Goal: Task Accomplishment & Management: Manage account settings

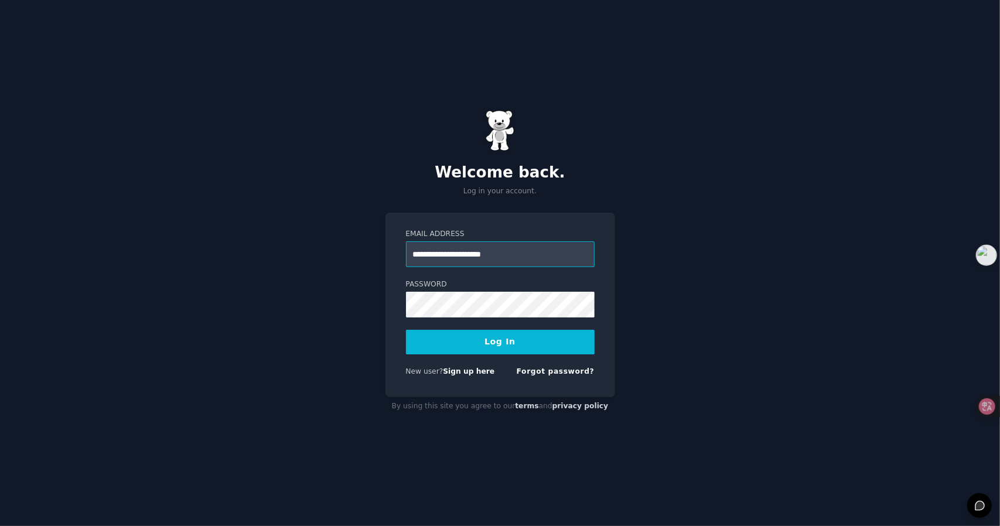
type input "**********"
click at [479, 351] on button "Log In" at bounding box center [500, 342] width 189 height 25
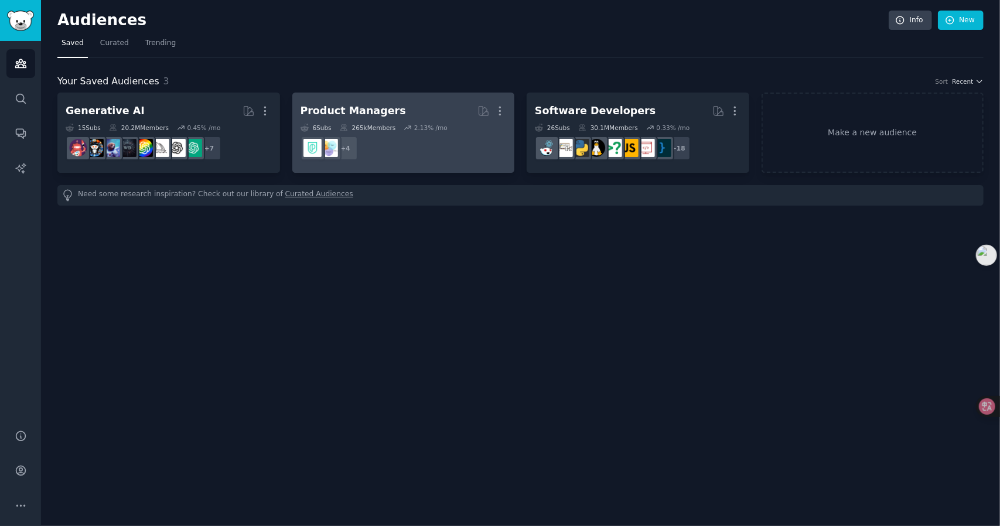
click at [411, 137] on dd "+ 4" at bounding box center [404, 148] width 206 height 33
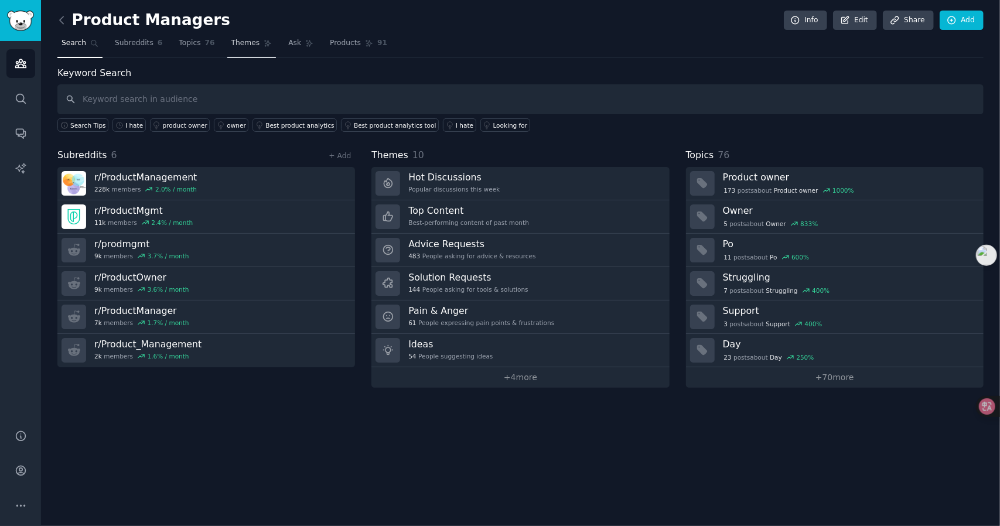
drag, startPoint x: 193, startPoint y: 45, endPoint x: 259, endPoint y: 54, distance: 66.3
click at [193, 45] on span "Topics" at bounding box center [190, 43] width 22 height 11
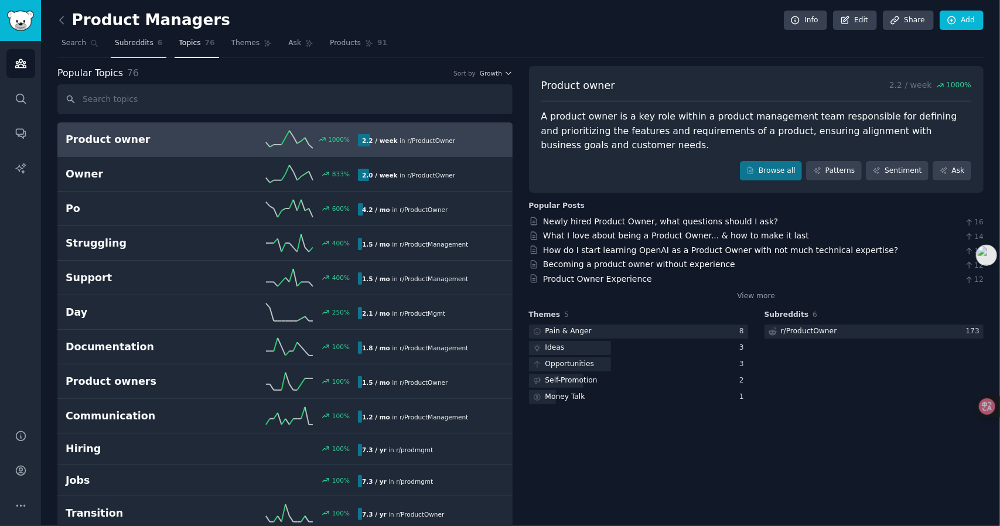
click at [141, 47] on span "Subreddits" at bounding box center [134, 43] width 39 height 11
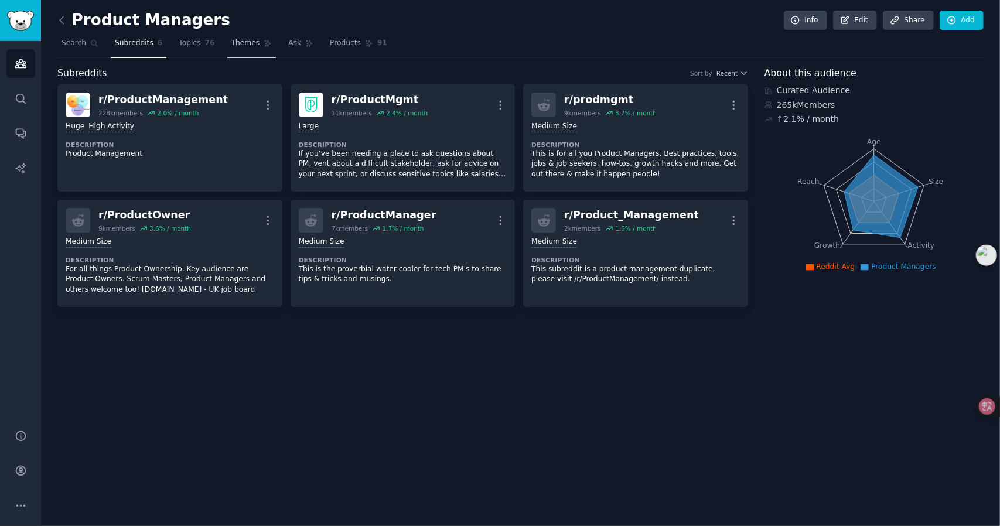
click at [243, 38] on span "Themes" at bounding box center [245, 43] width 29 height 11
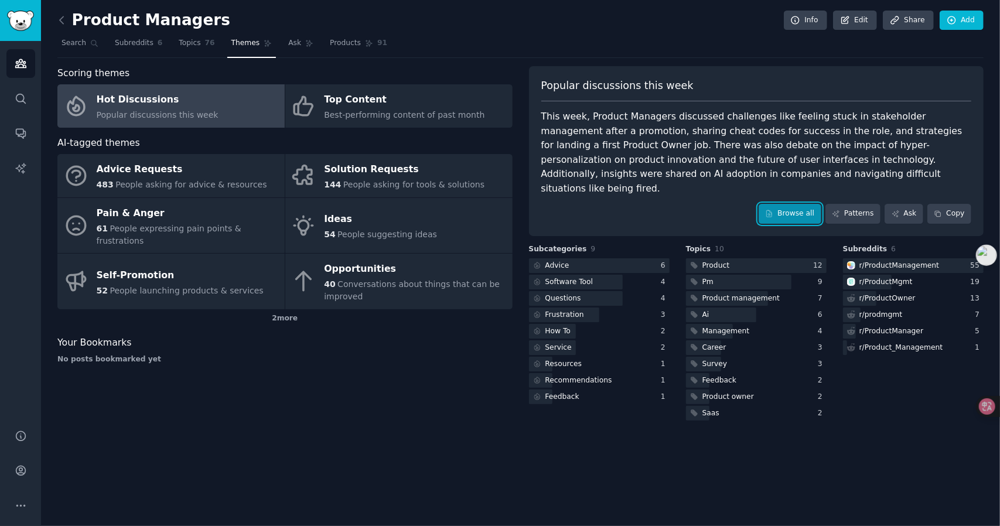
click at [787, 204] on link "Browse all" at bounding box center [790, 214] width 63 height 20
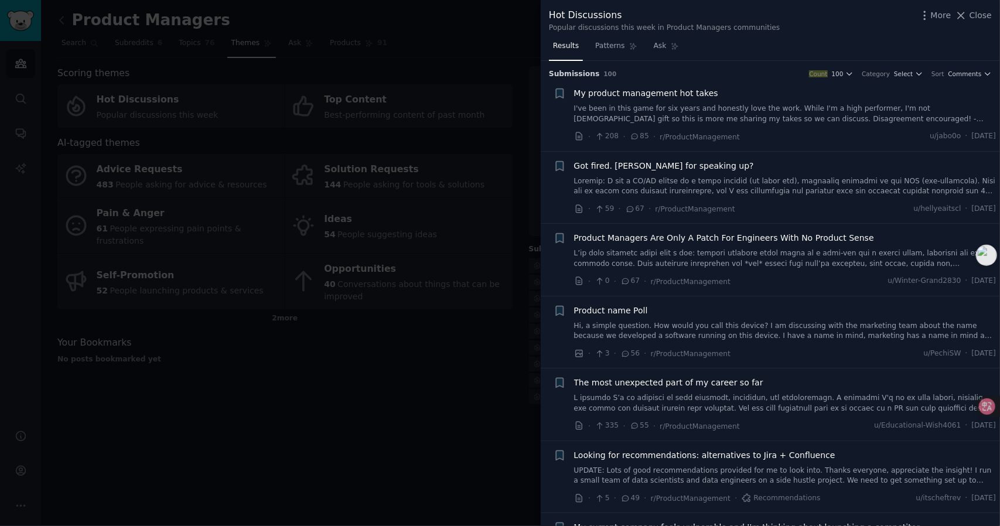
click at [460, 64] on div at bounding box center [500, 263] width 1000 height 526
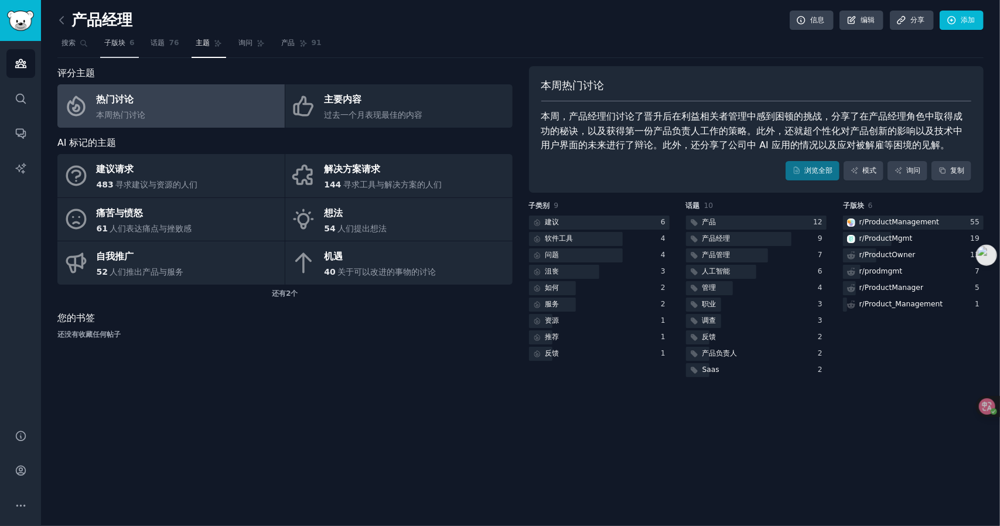
drag, startPoint x: 161, startPoint y: 42, endPoint x: 118, endPoint y: 50, distance: 43.6
click at [161, 42] on font "话题" at bounding box center [158, 43] width 14 height 8
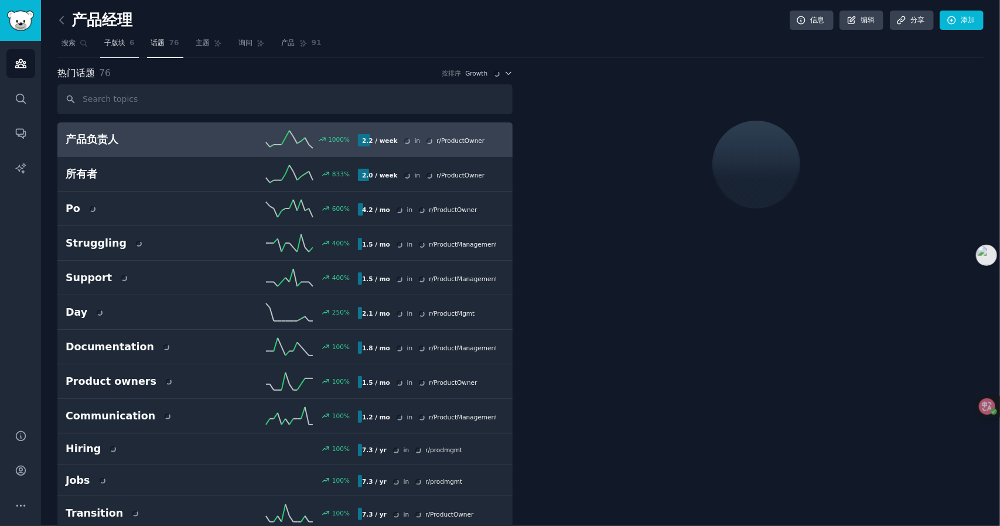
click at [118, 50] on link "子版块 6" at bounding box center [119, 46] width 39 height 24
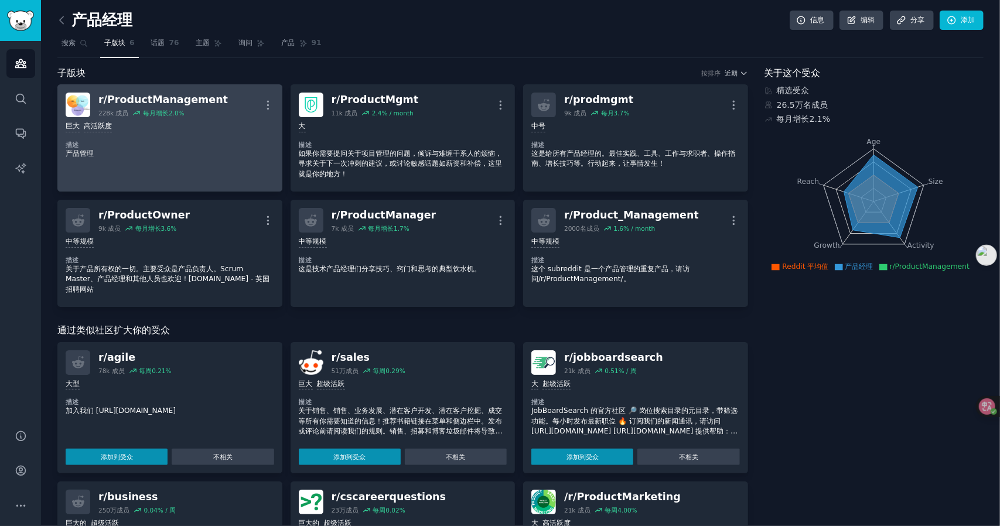
click at [192, 159] on div "巨大 高活跃度 描述 产品管理" at bounding box center [170, 140] width 209 height 46
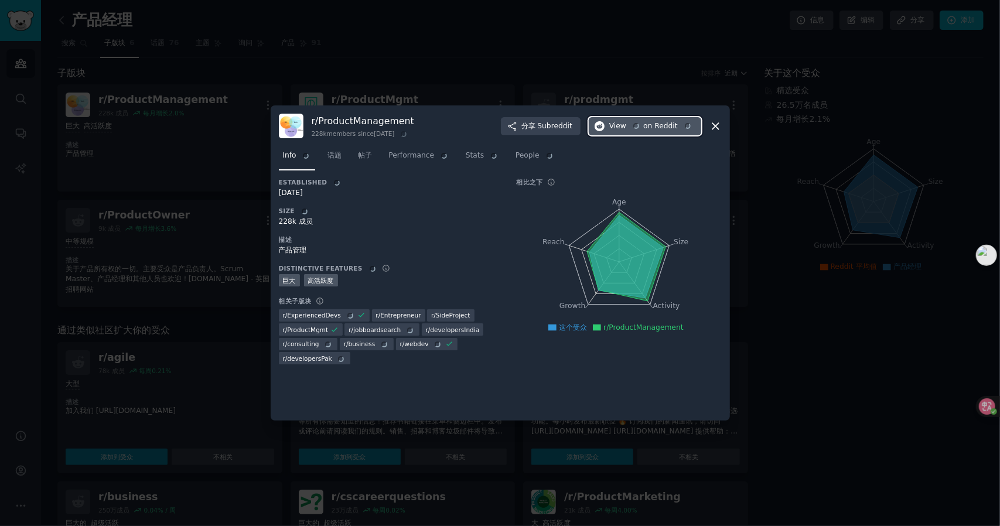
click at [611, 124] on div "分享 Subreddit View on Reddit" at bounding box center [601, 126] width 200 height 19
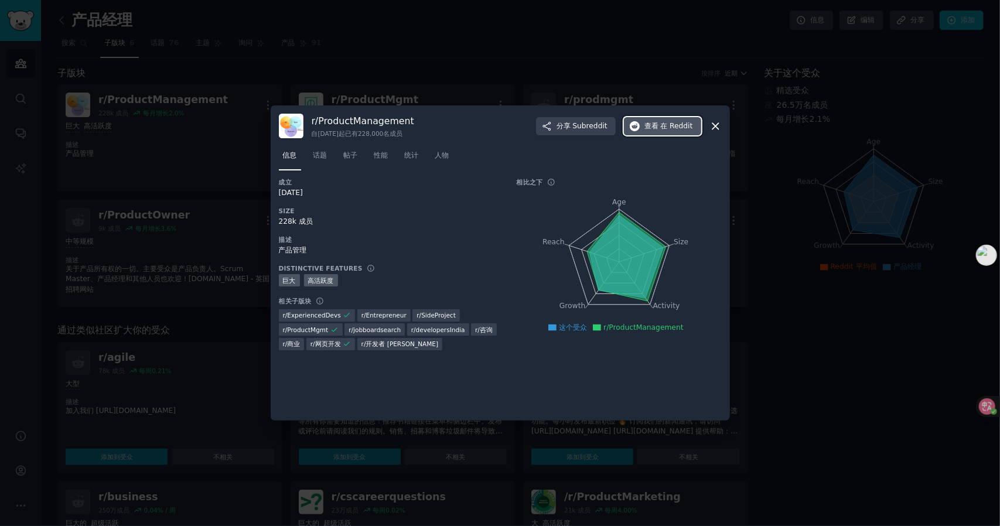
click at [660, 129] on span "查看 在 Reddit" at bounding box center [669, 126] width 49 height 11
drag, startPoint x: 844, startPoint y: 101, endPoint x: 519, endPoint y: 83, distance: 325.7
click at [844, 101] on div at bounding box center [500, 263] width 1000 height 526
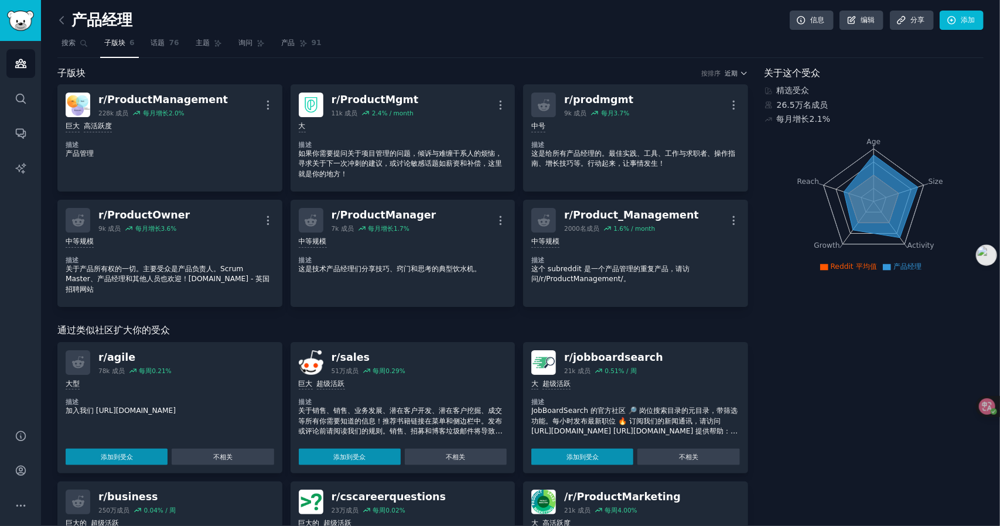
click at [55, 26] on div "产品经理 信息 编辑 分享 添加 搜索 子版块 6 话题 76 主题 询问 产品 91 子版块 按排序 近期 r/ ProductManagement 228…" at bounding box center [520, 454] width 959 height 908
click at [66, 42] on font "搜索" at bounding box center [69, 43] width 14 height 8
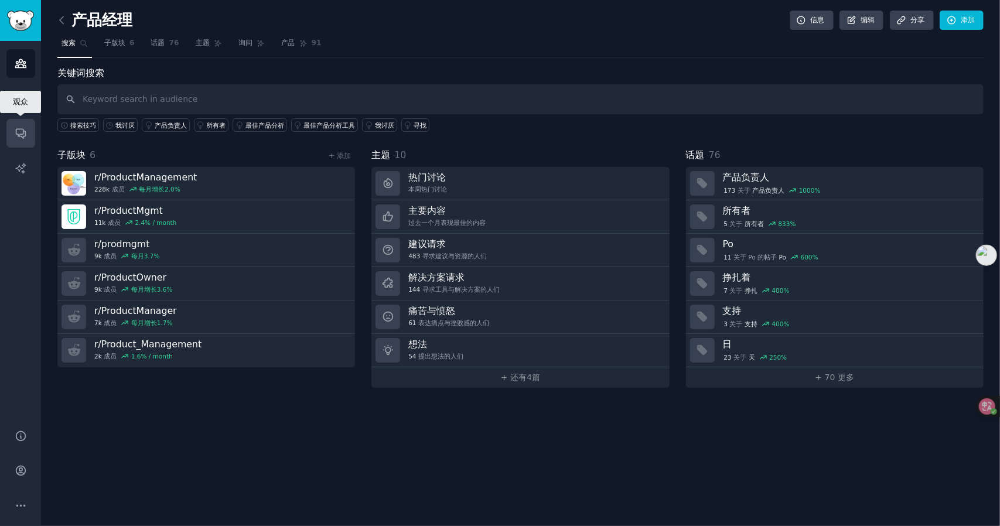
click at [22, 128] on icon "Sidebar" at bounding box center [21, 133] width 12 height 12
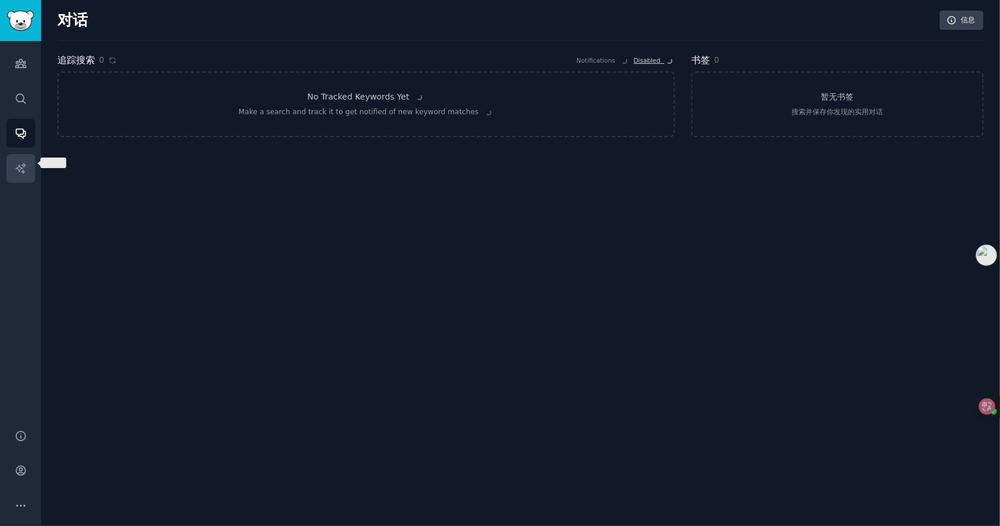
click at [20, 165] on icon "Sidebar" at bounding box center [21, 168] width 12 height 12
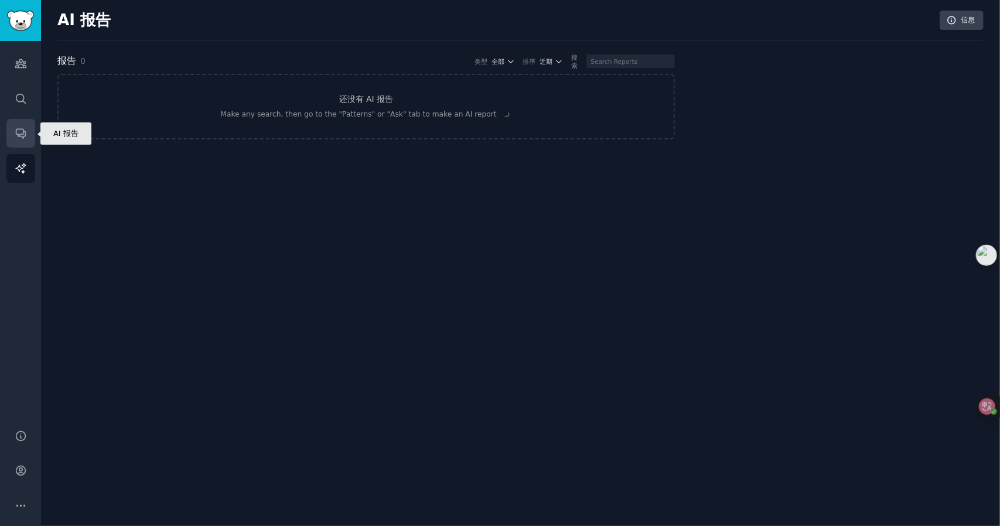
click at [20, 135] on icon "Sidebar" at bounding box center [21, 133] width 12 height 12
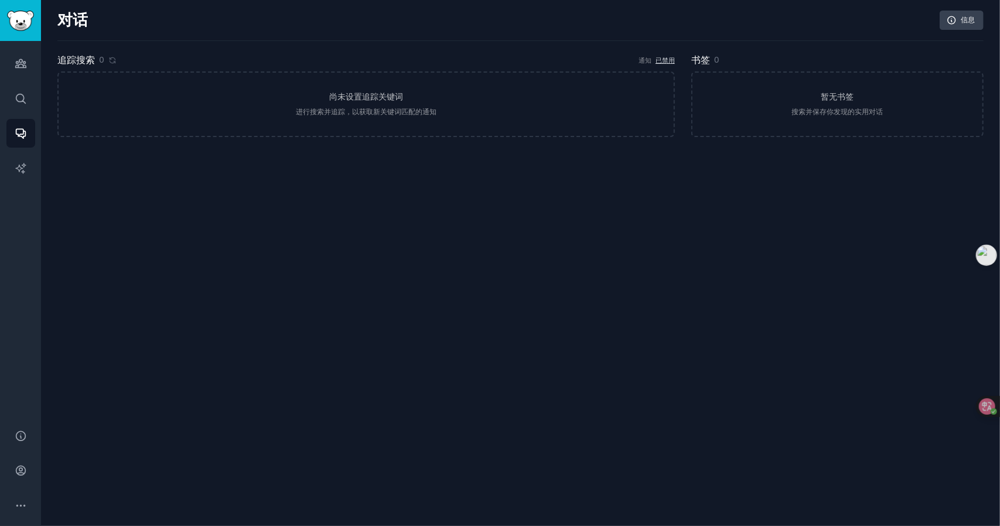
click at [37, 96] on div "Audiences Search Conversations AI Reports" at bounding box center [20, 228] width 41 height 374
click at [15, 107] on link "Search" at bounding box center [20, 98] width 29 height 29
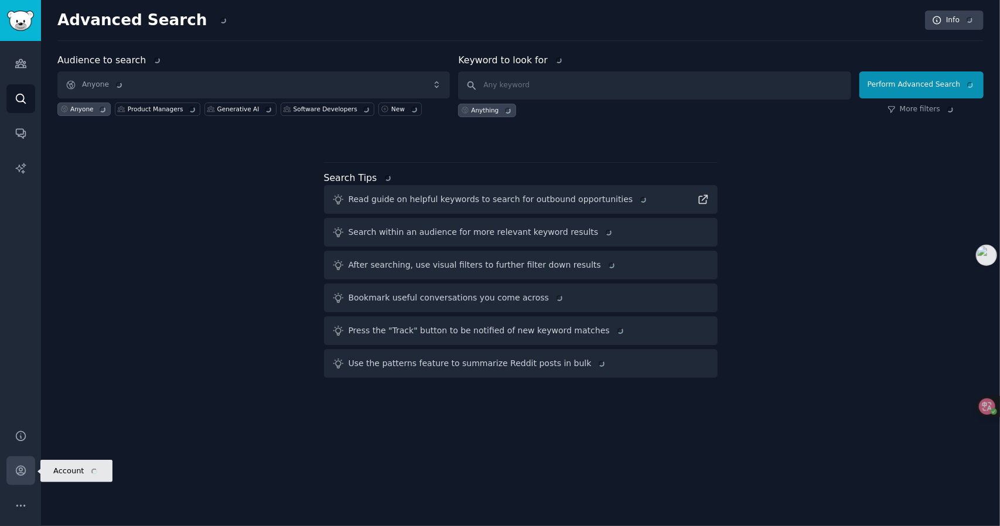
click at [19, 470] on icon "Sidebar" at bounding box center [20, 470] width 9 height 9
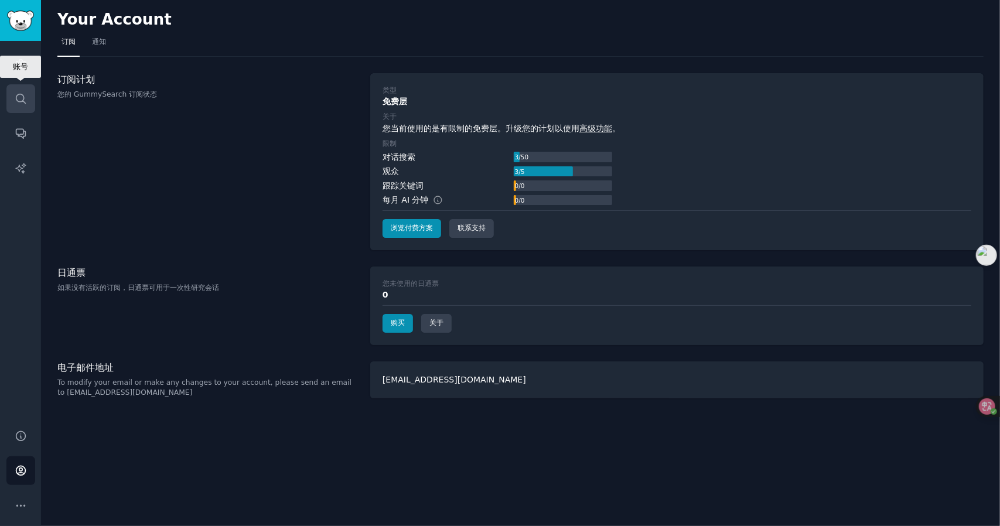
click at [20, 100] on icon "Sidebar" at bounding box center [21, 99] width 12 height 12
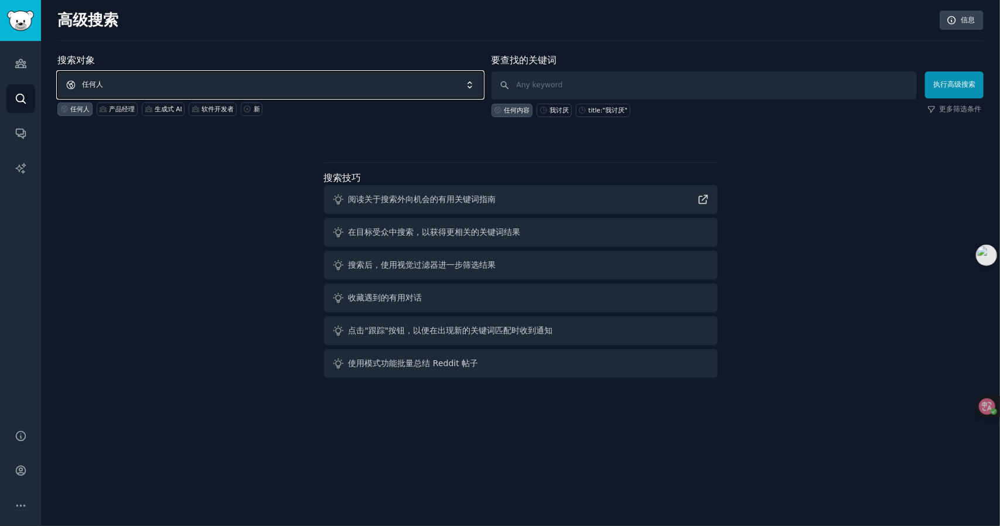
click at [322, 87] on span "任何人" at bounding box center [270, 84] width 426 height 27
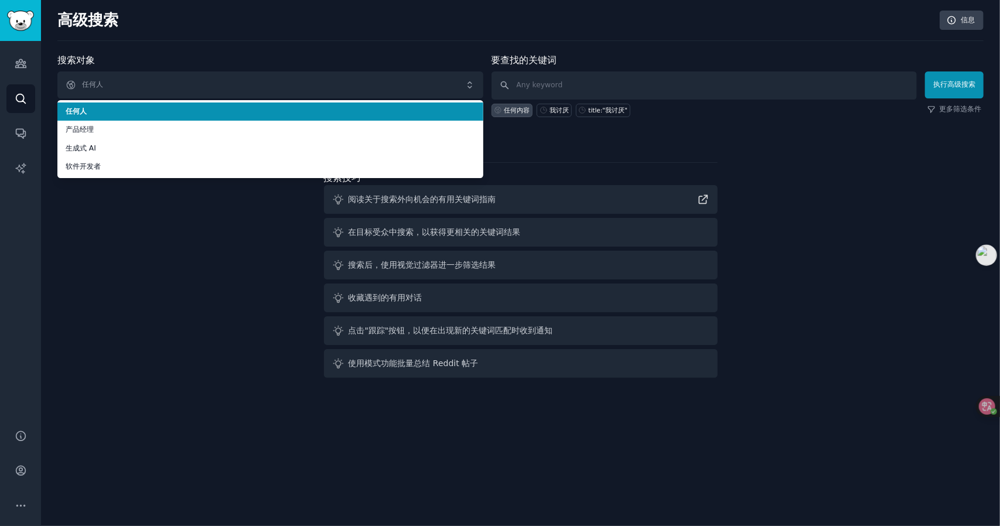
click at [219, 47] on div "高级搜索 信息 搜索对象 任何人 任何人 产品经理 生成式 AI 软件开发者 任何人 产品经理 生成式 AI 软件开发者 新 要查找的关键词 任何内容 我讨厌…" at bounding box center [520, 263] width 959 height 526
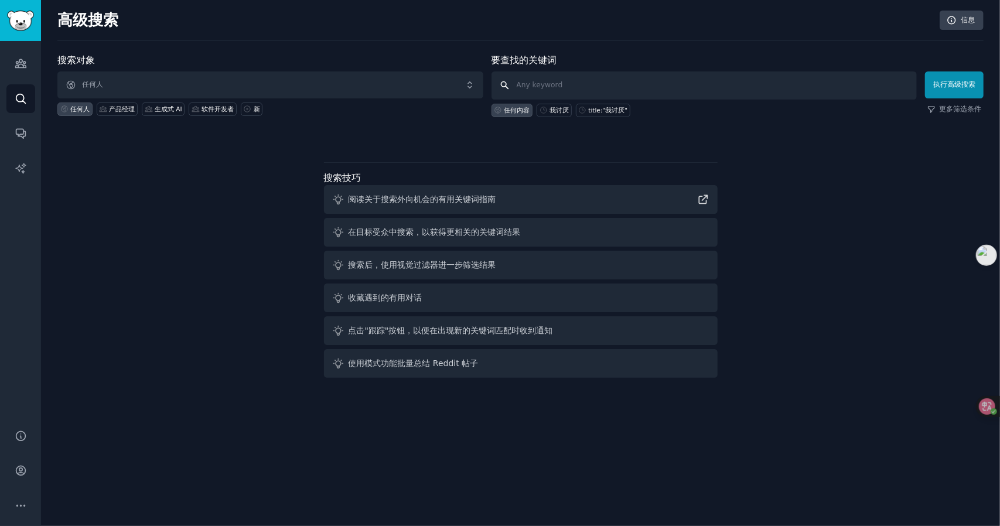
click at [540, 83] on input "text" at bounding box center [705, 85] width 426 height 28
type input "ai video proficiency"
click button "执行高级搜索" at bounding box center [954, 84] width 59 height 27
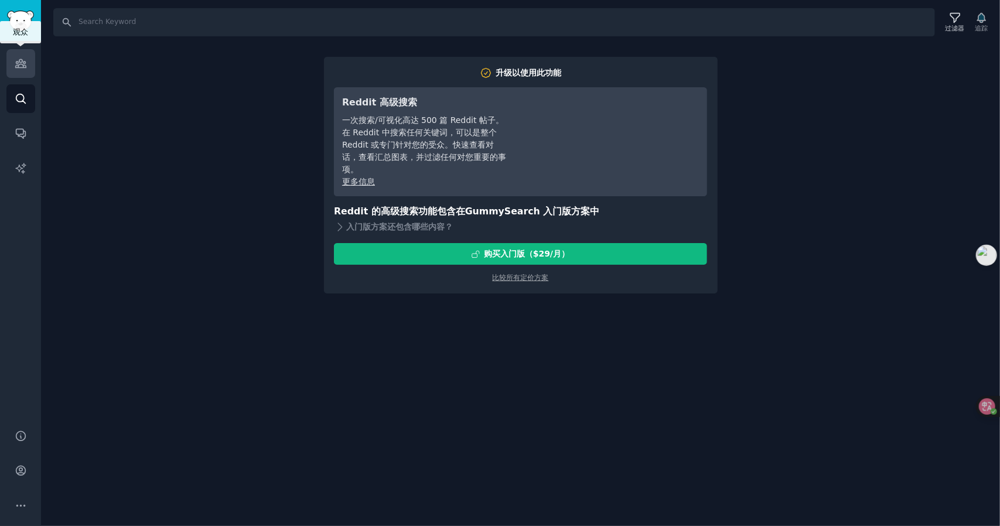
click at [26, 63] on icon "Sidebar" at bounding box center [21, 63] width 12 height 12
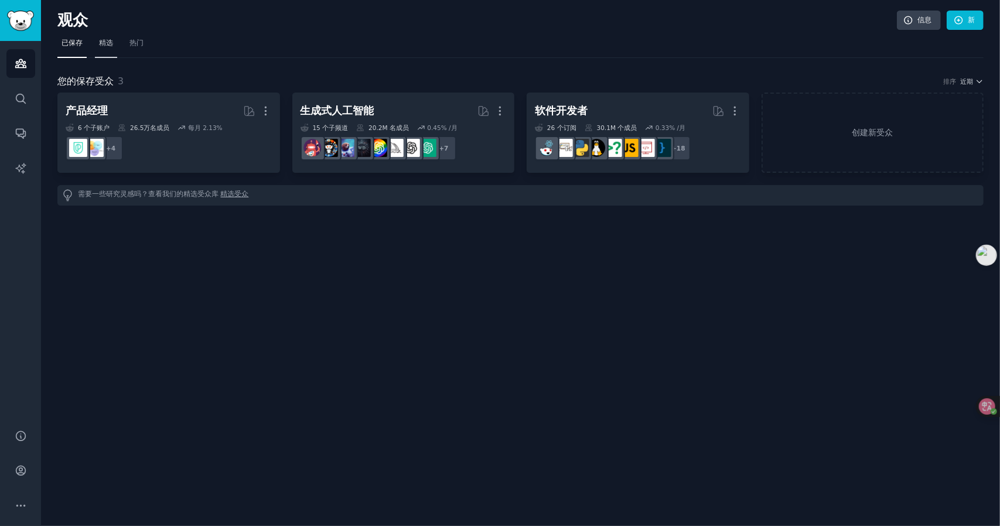
click at [107, 53] on link "精选" at bounding box center [106, 46] width 22 height 24
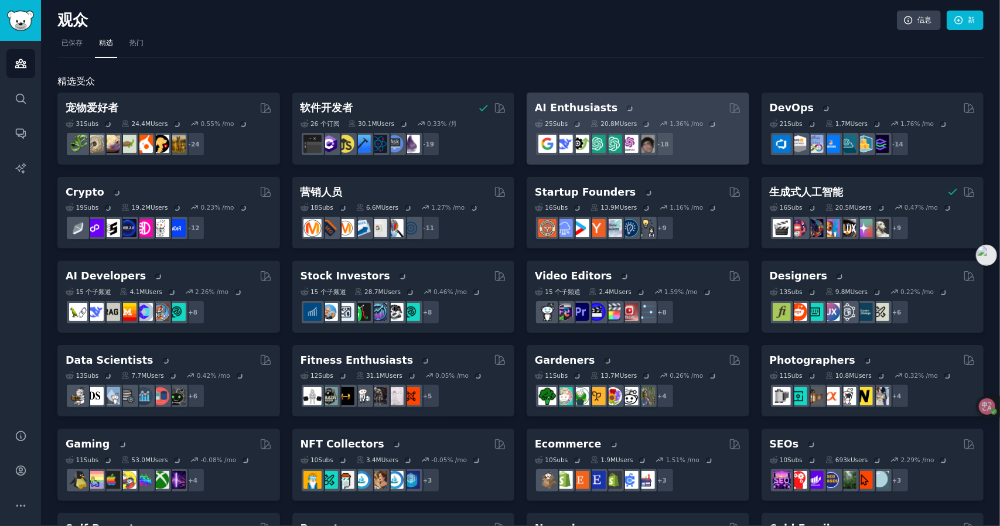
click at [700, 140] on div "+ 18" at bounding box center [638, 144] width 206 height 25
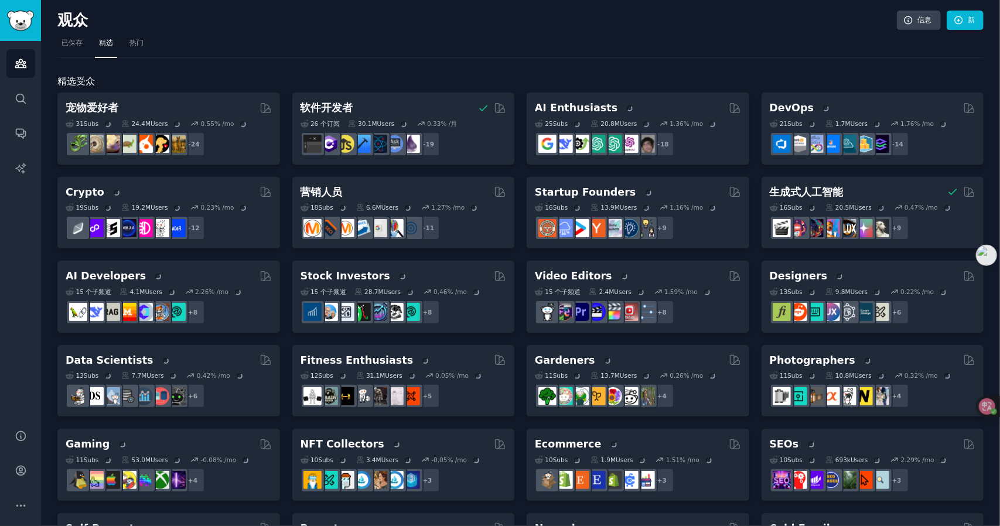
click at [608, 108] on div "宠物爱好者 31 Sub s 24.4M Users 0.55 % /mo + 24 软件开发者 26 个订阅 30.1M Users 0.33% /月 r/…" at bounding box center [520, 507] width 926 height 829
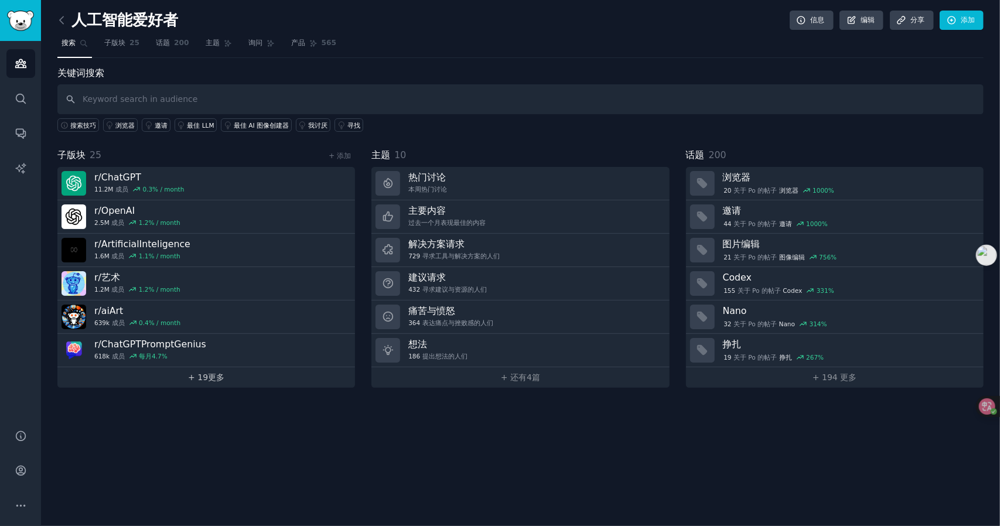
click at [212, 380] on link "+ 19更多" at bounding box center [206, 377] width 298 height 21
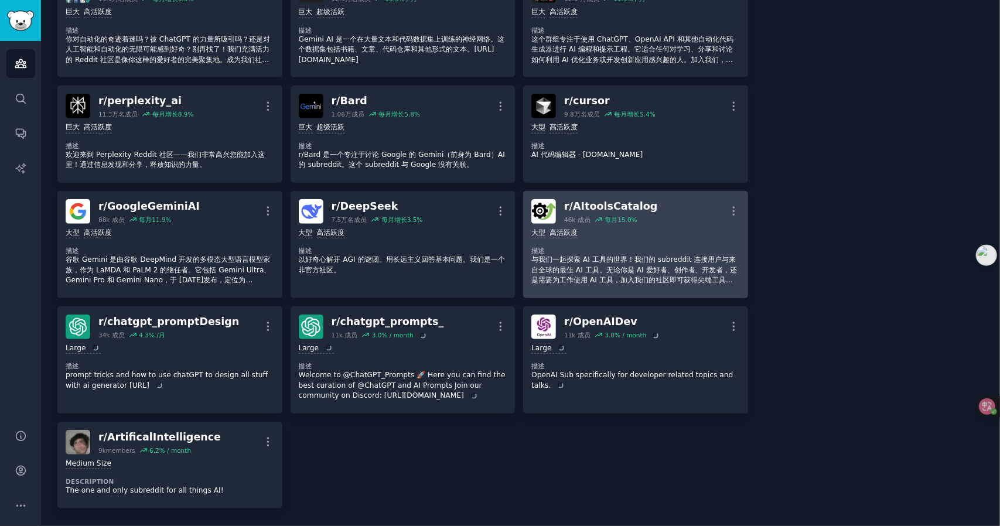
scroll to position [586, 0]
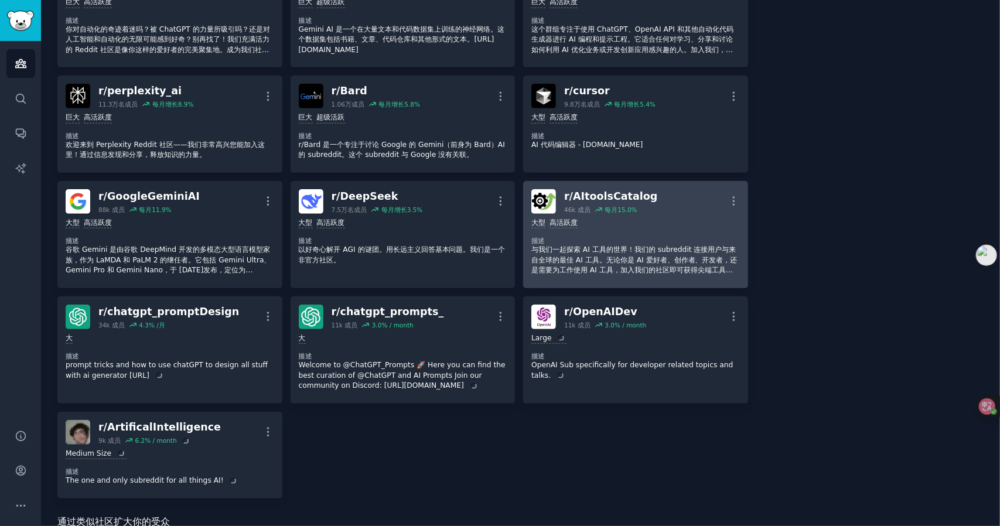
click at [658, 237] on dt "描述" at bounding box center [635, 241] width 209 height 8
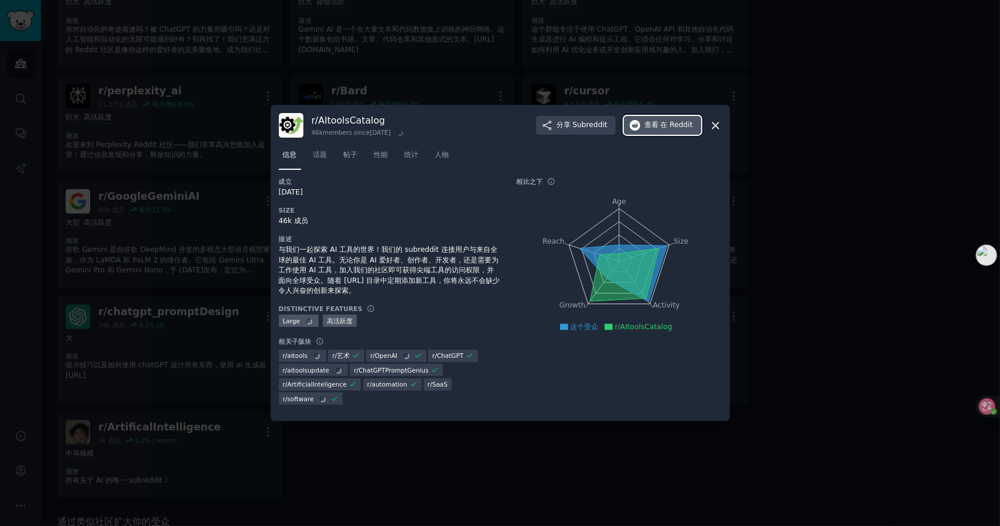
click at [657, 131] on button "查看 在 Reddit" at bounding box center [662, 125] width 77 height 19
click at [719, 122] on icon at bounding box center [716, 126] width 12 height 12
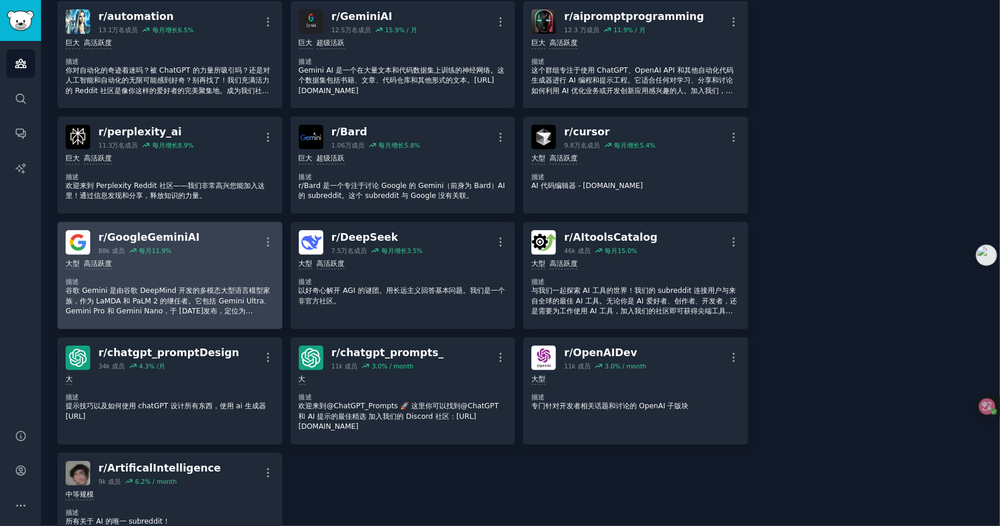
scroll to position [527, 0]
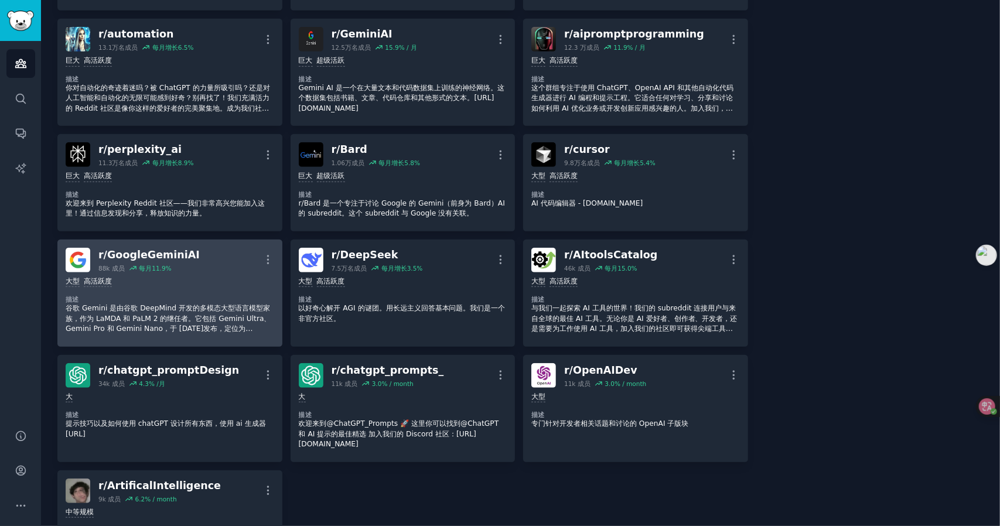
click at [198, 309] on font "谷歌 Gemini 是由谷歌 DeepMind 开发的多模态大型语言模型家族，作为 LaMDA 和 PaLM 2 的继任者。它包括 Gemini Ultra、…" at bounding box center [169, 328] width 206 height 49
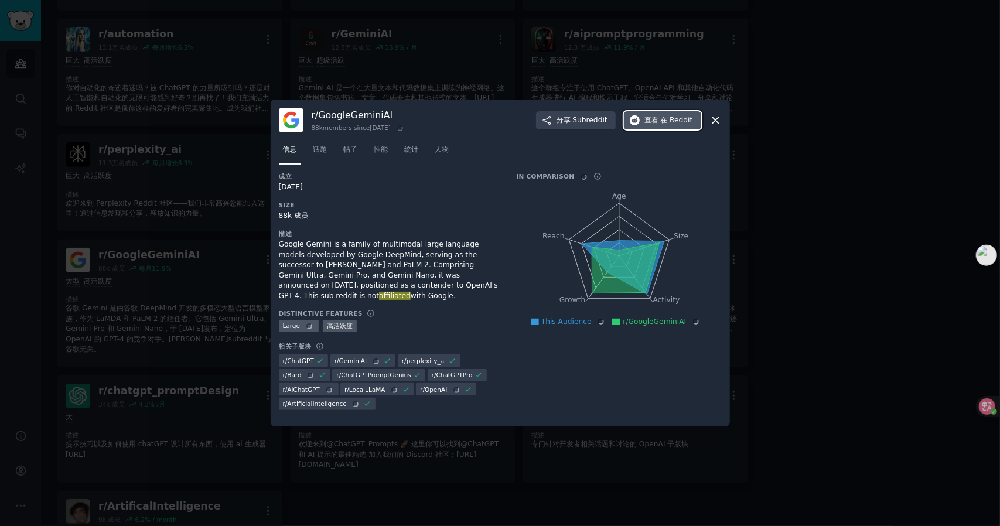
click at [687, 117] on font "在 Reddit" at bounding box center [676, 120] width 32 height 8
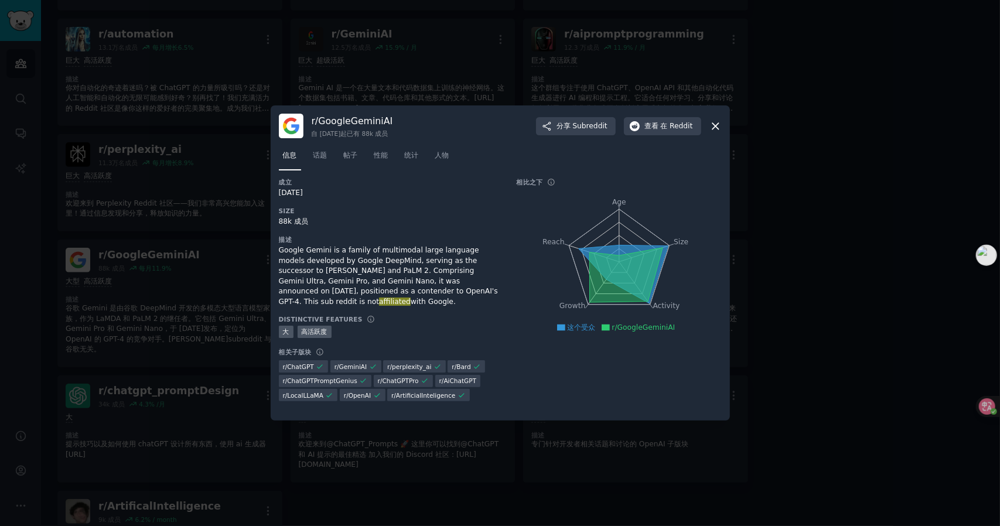
click at [713, 134] on div "r/ GoogleGeminiAI 自 [DATE]起已有 88k 成员 分享 Subreddit 查看 在 Reddit" at bounding box center [500, 126] width 443 height 25
click at [717, 126] on icon at bounding box center [716, 126] width 12 height 12
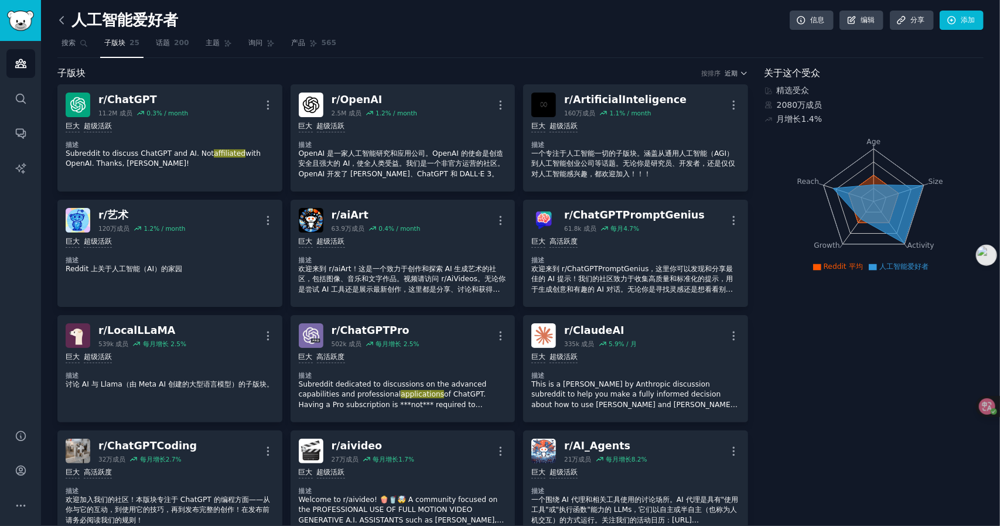
click at [66, 21] on icon at bounding box center [62, 20] width 12 height 12
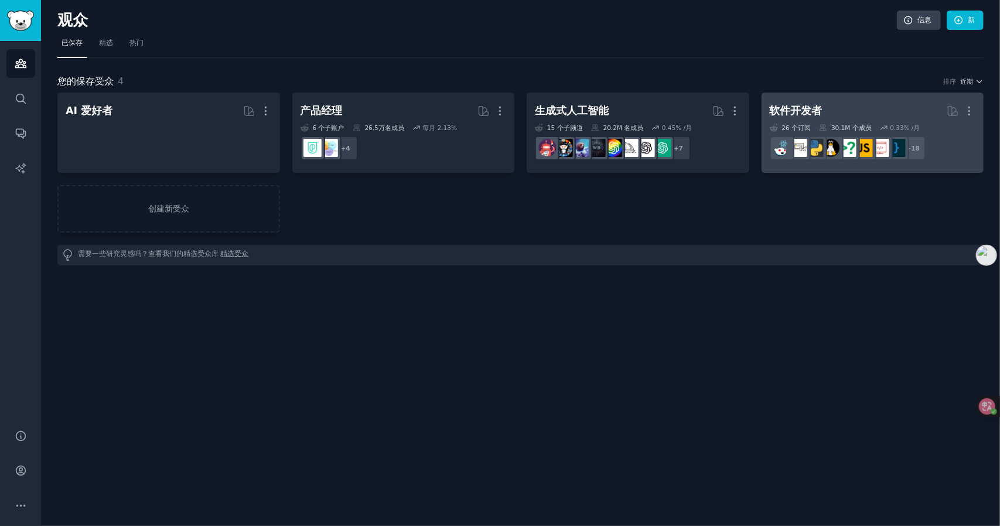
click at [866, 118] on h2 "软件开发者 More" at bounding box center [873, 111] width 206 height 21
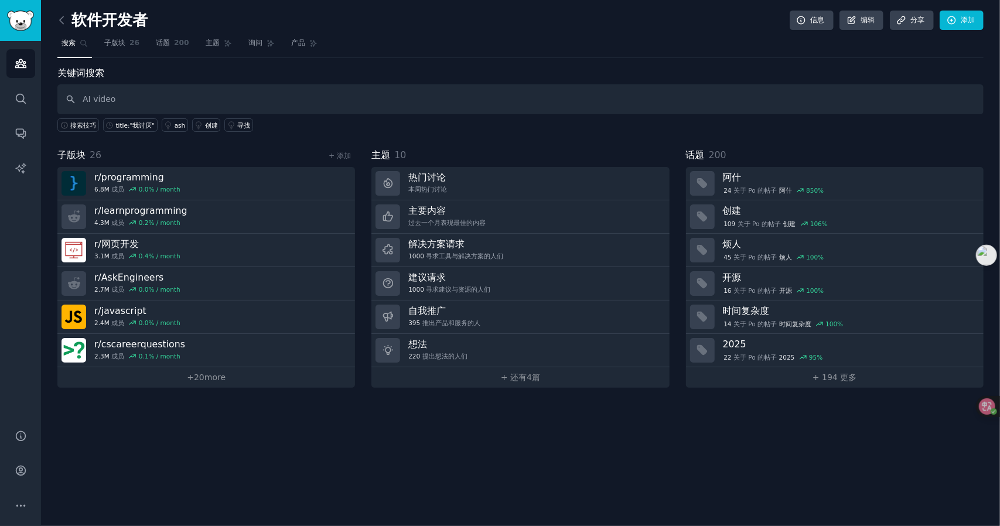
type input "AI video"
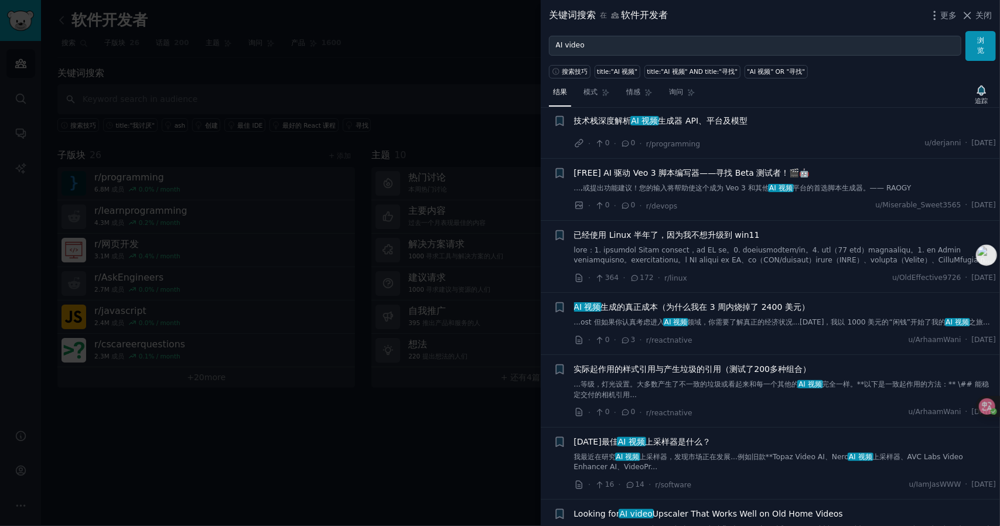
scroll to position [59, 0]
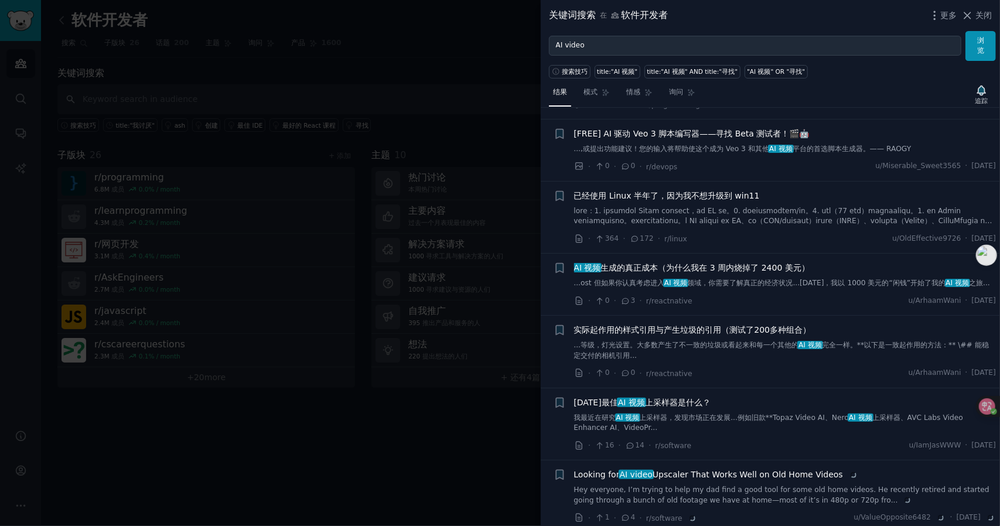
click at [768, 268] on font "AI 视频 生成的真正成本（为什么我在 3 周内烧掉了 2400 美元）" at bounding box center [692, 267] width 236 height 9
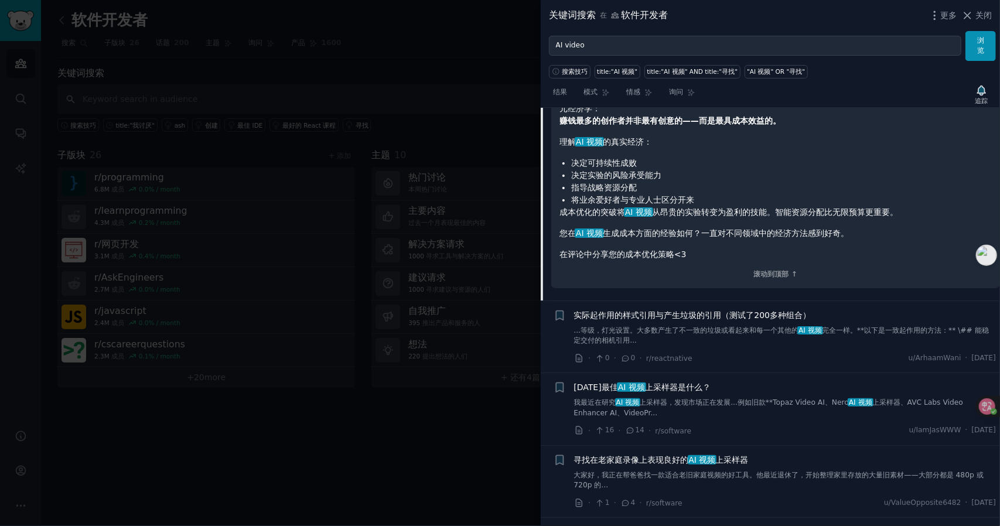
scroll to position [2723, 0]
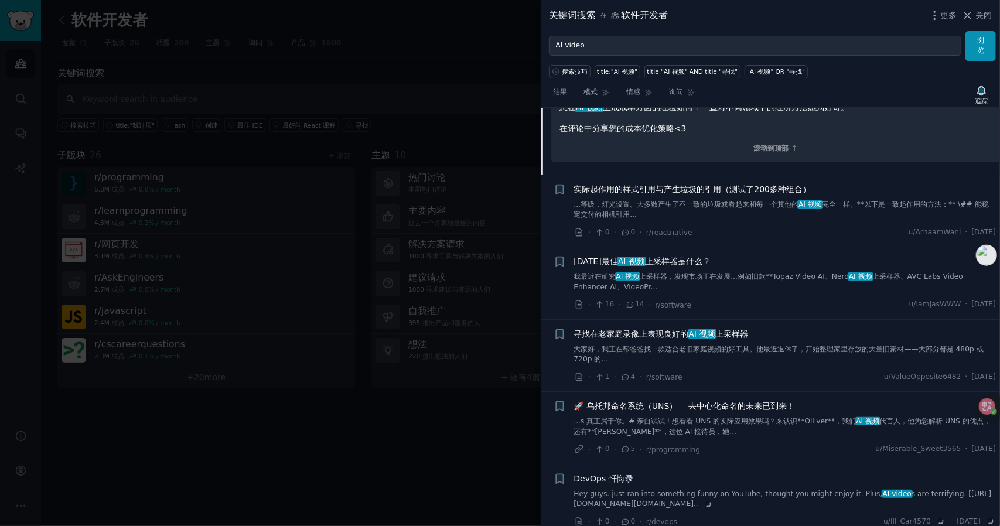
click at [697, 276] on div "[DATE]最佳 AI 视频 上采样器是什么？ 我最近在研究 AI 视频 上采样器，发现市场正在发展...例如旧款**Topaz Video AI、Nero …" at bounding box center [785, 273] width 422 height 37
click at [698, 266] on font "[DATE]最佳 AI 视频 上采样器是什么？" at bounding box center [642, 261] width 137 height 9
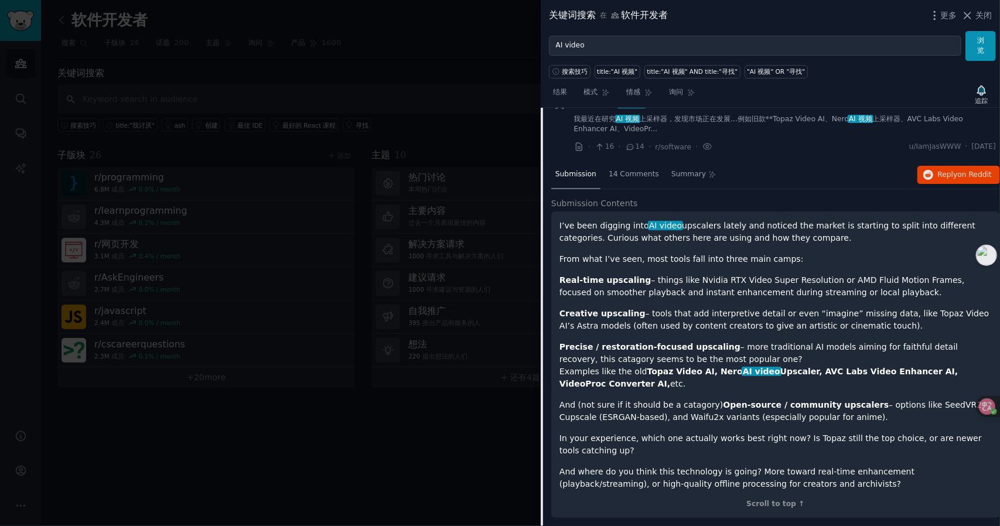
scroll to position [348, 0]
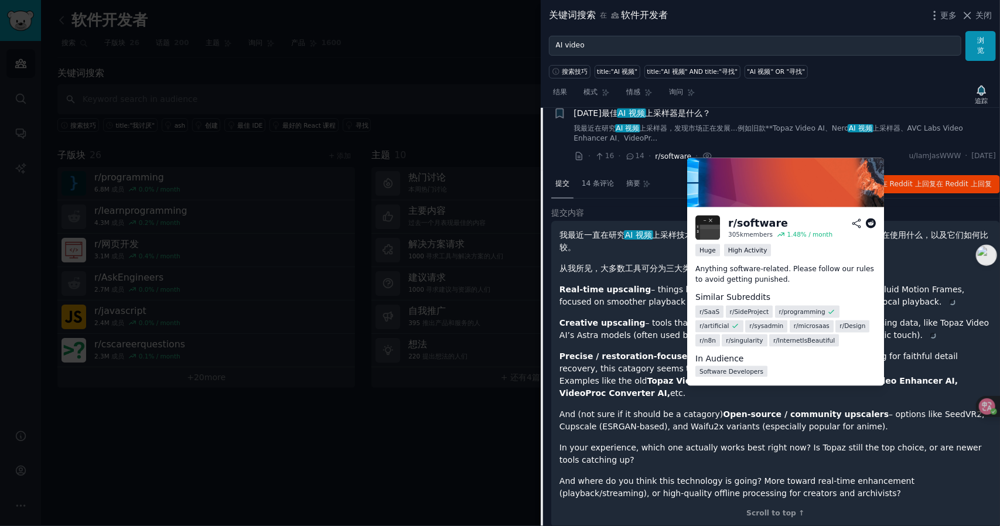
click at [684, 161] on span "r/software" at bounding box center [674, 156] width 36 height 8
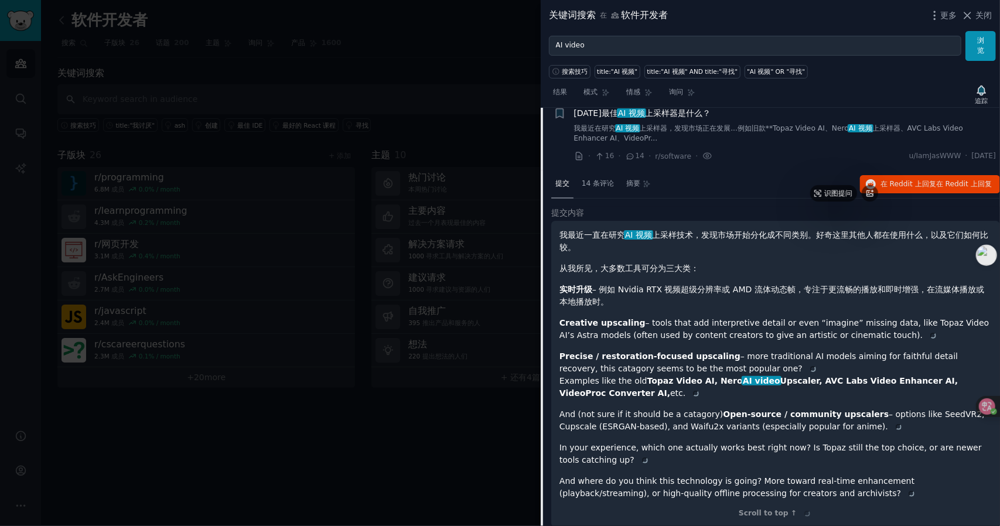
click at [874, 219] on h2 "提交内容" at bounding box center [775, 213] width 449 height 12
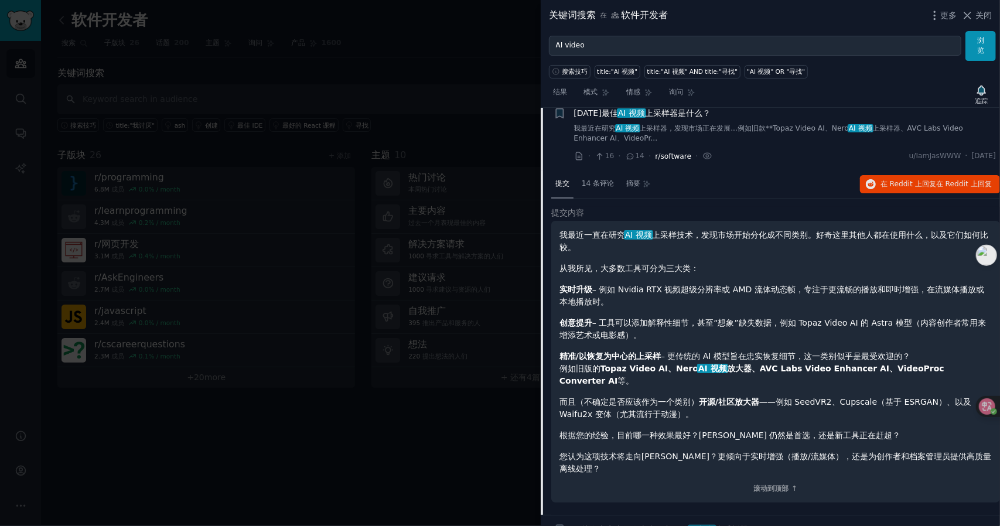
click at [673, 161] on span "r/software" at bounding box center [674, 156] width 36 height 8
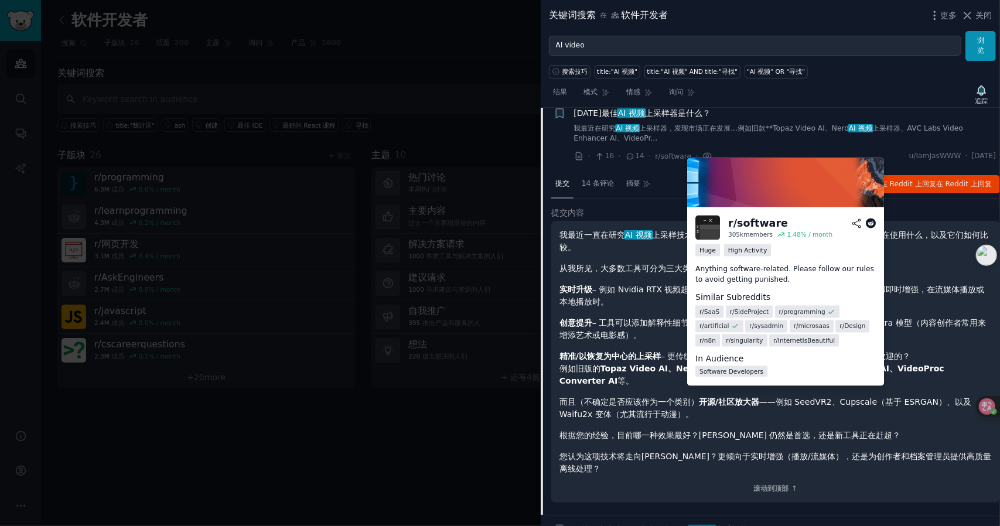
click at [873, 223] on icon at bounding box center [871, 224] width 11 height 11
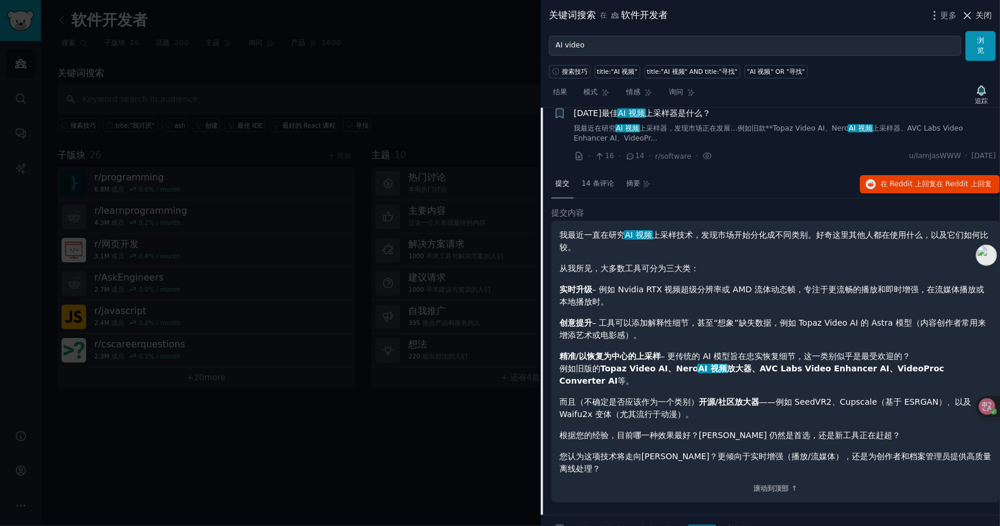
click at [987, 12] on font "关闭" at bounding box center [984, 15] width 16 height 9
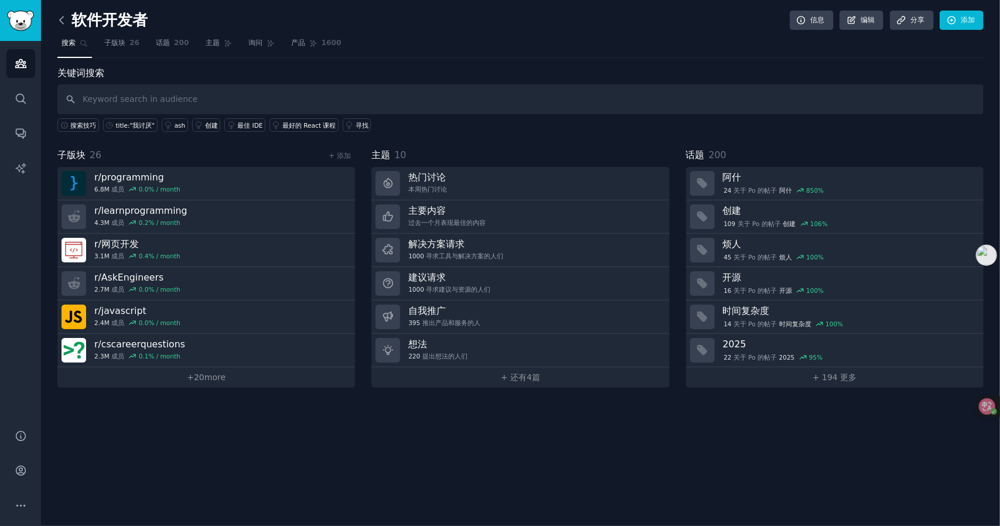
click at [61, 22] on icon at bounding box center [62, 20] width 12 height 12
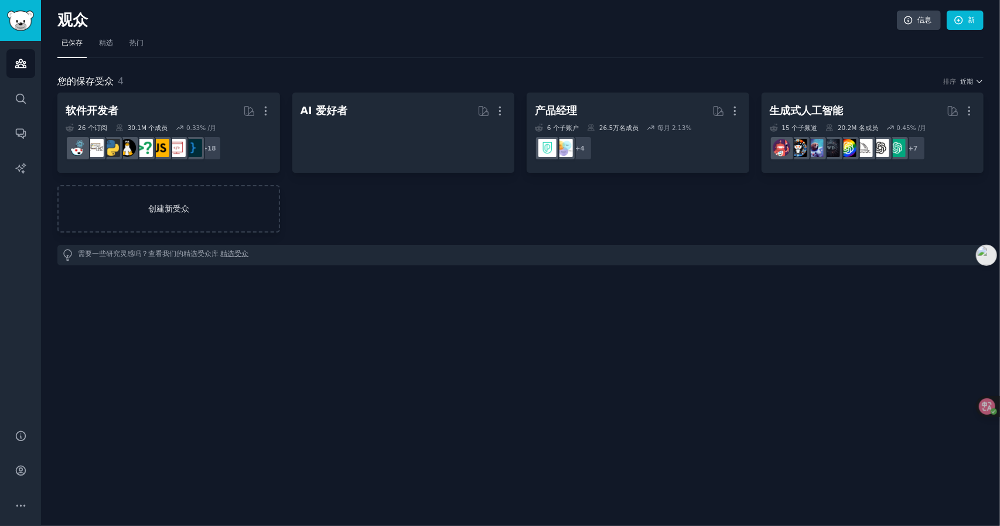
click at [202, 211] on font "创建新受众" at bounding box center [169, 209] width 220 height 12
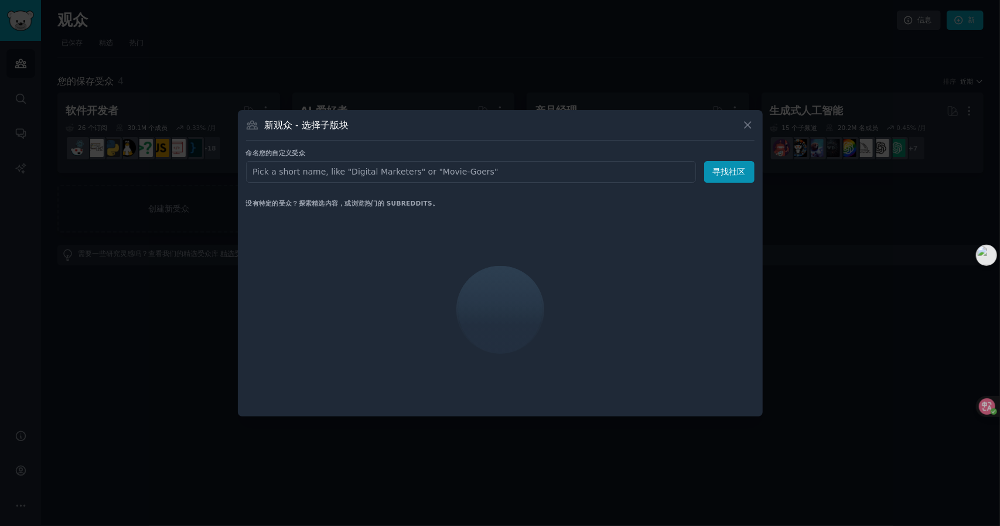
click at [417, 178] on input "text" at bounding box center [471, 172] width 450 height 22
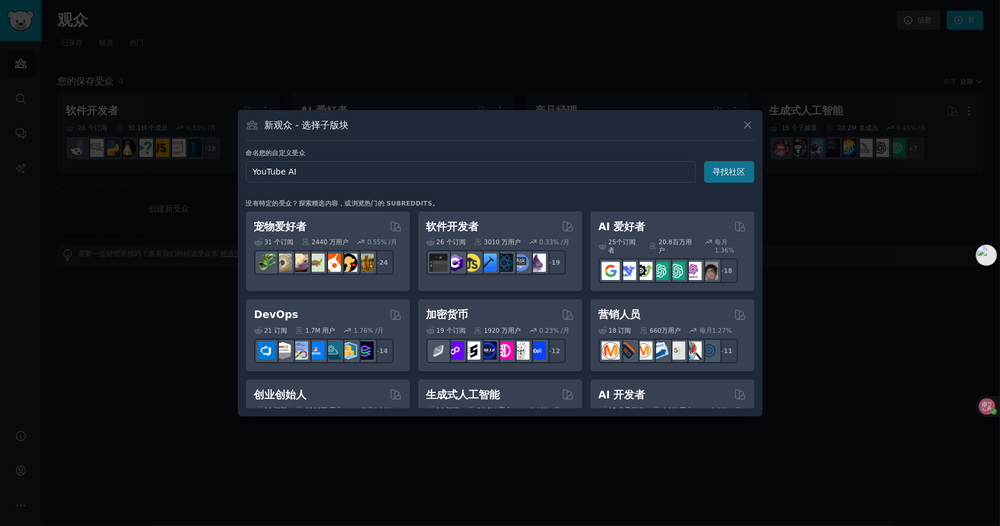
type input "YouTube AI"
click at [746, 169] on button "寻找社区" at bounding box center [729, 172] width 50 height 22
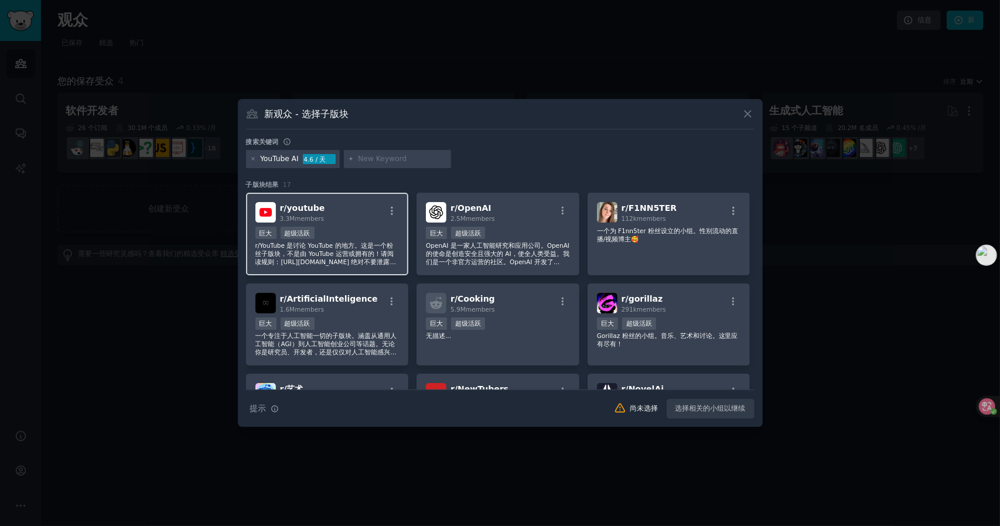
click at [357, 221] on div "r/ youtube 3.3M members" at bounding box center [327, 212] width 144 height 21
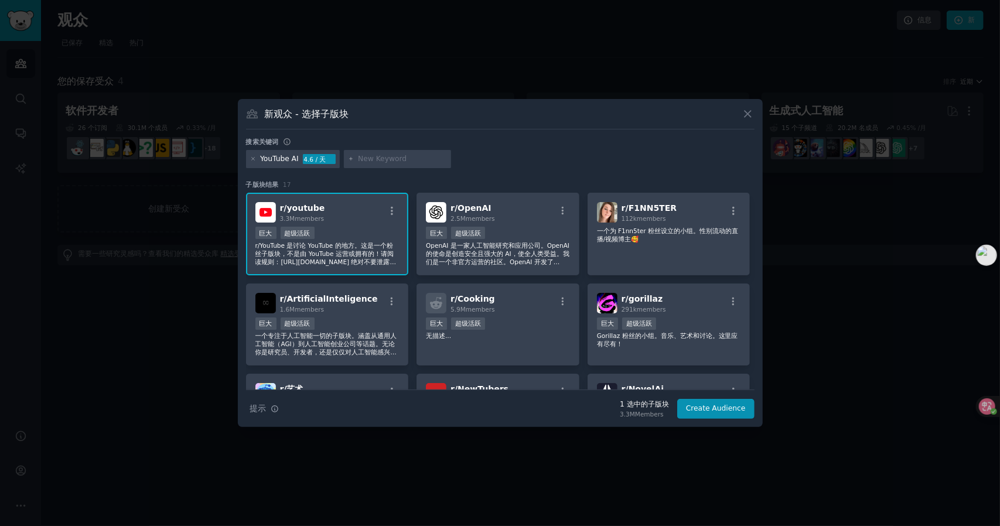
scroll to position [176, 0]
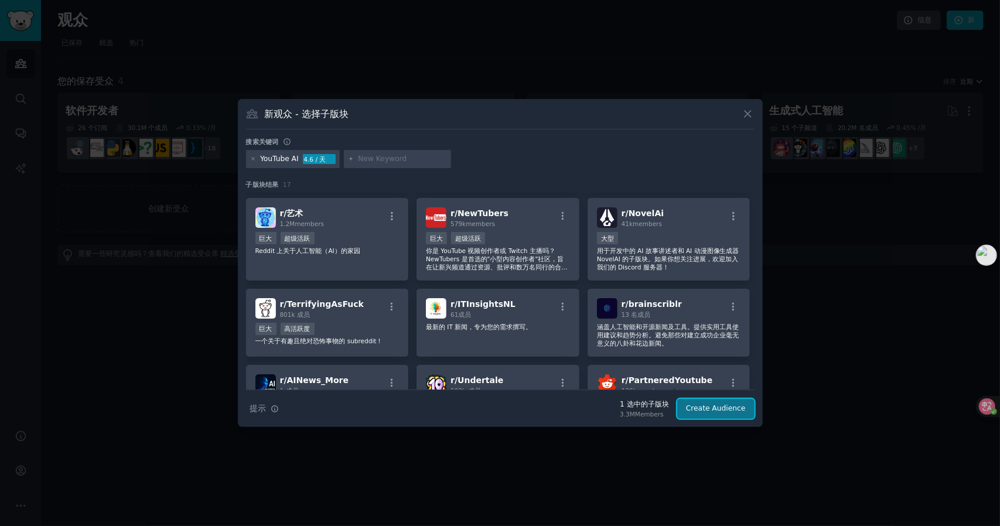
click at [723, 409] on button "Create Audience" at bounding box center [715, 409] width 77 height 20
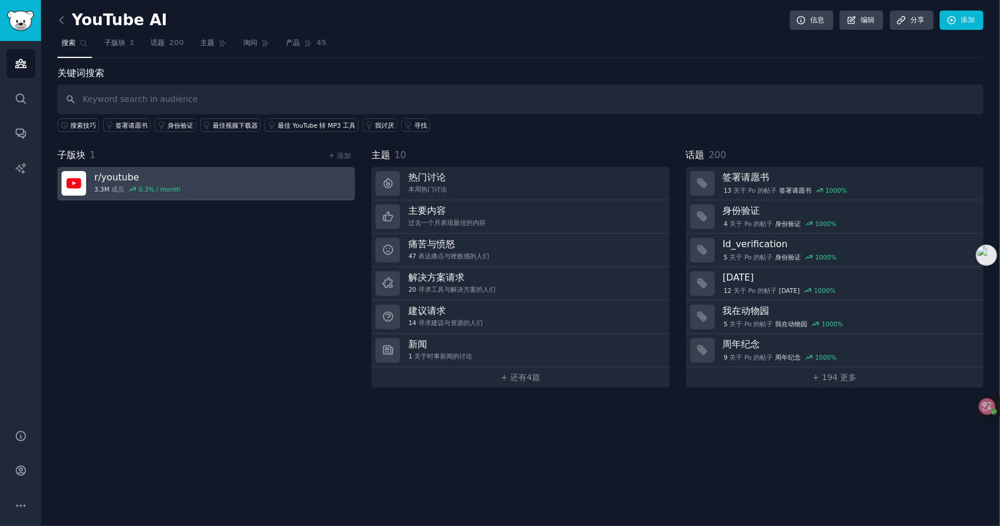
click at [116, 178] on h3 "r/ youtube" at bounding box center [137, 177] width 86 height 12
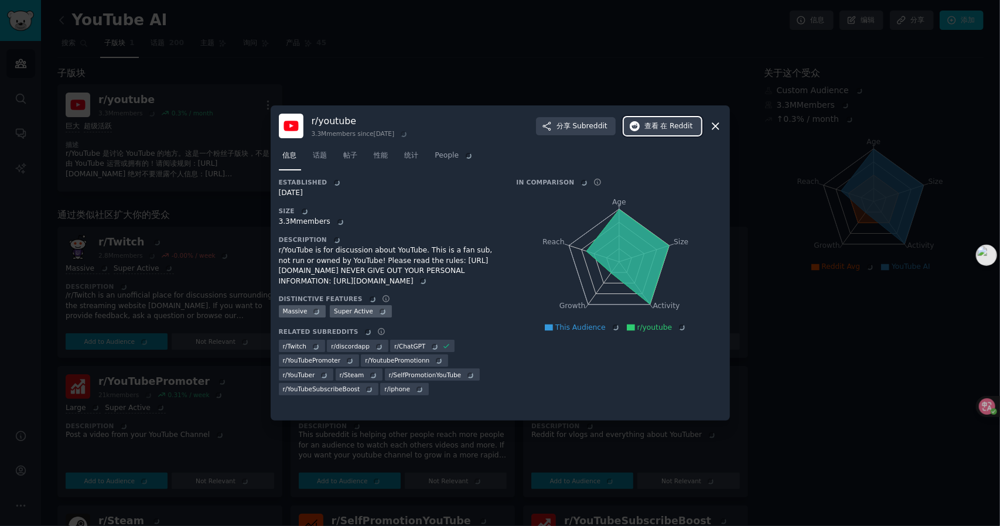
click at [675, 122] on font "在 Reddit" at bounding box center [676, 126] width 32 height 8
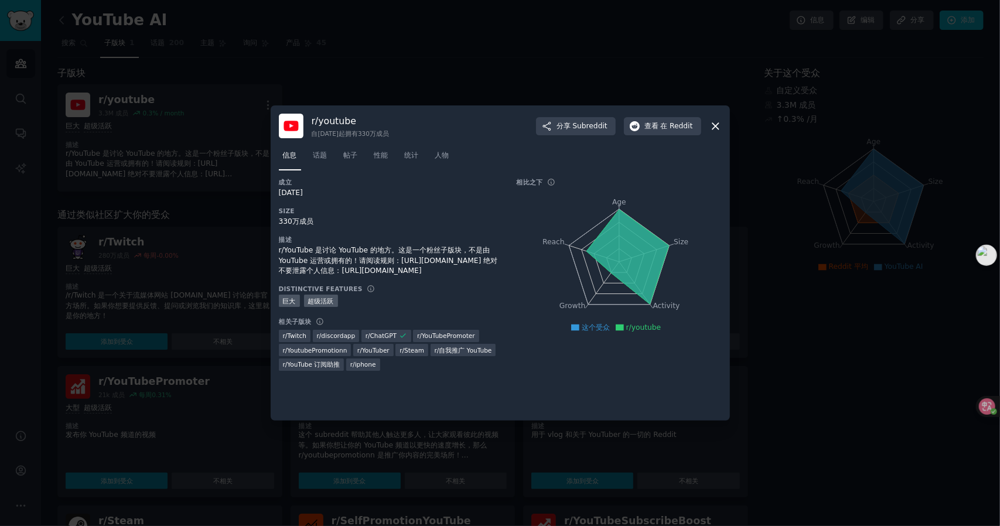
click at [718, 125] on icon at bounding box center [716, 126] width 12 height 12
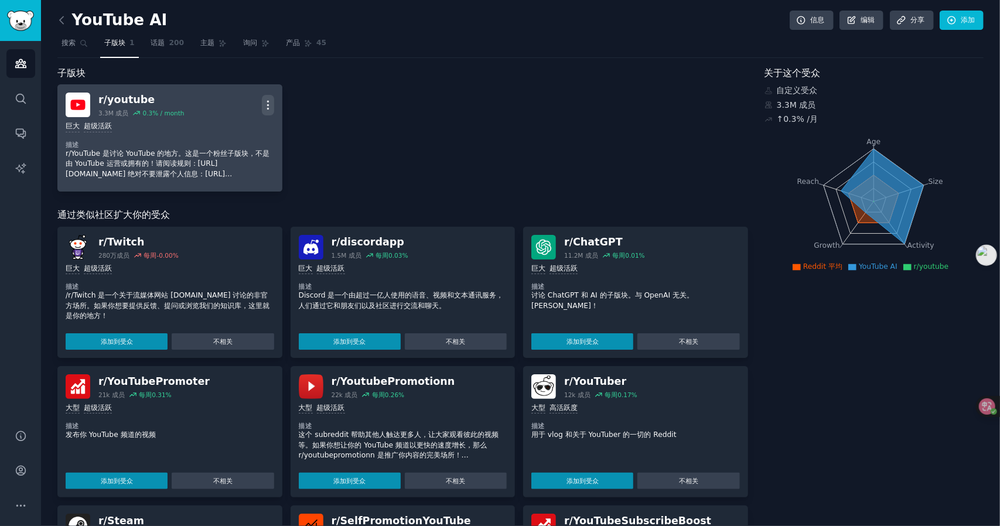
click at [267, 103] on icon "button" at bounding box center [267, 105] width 1 height 8
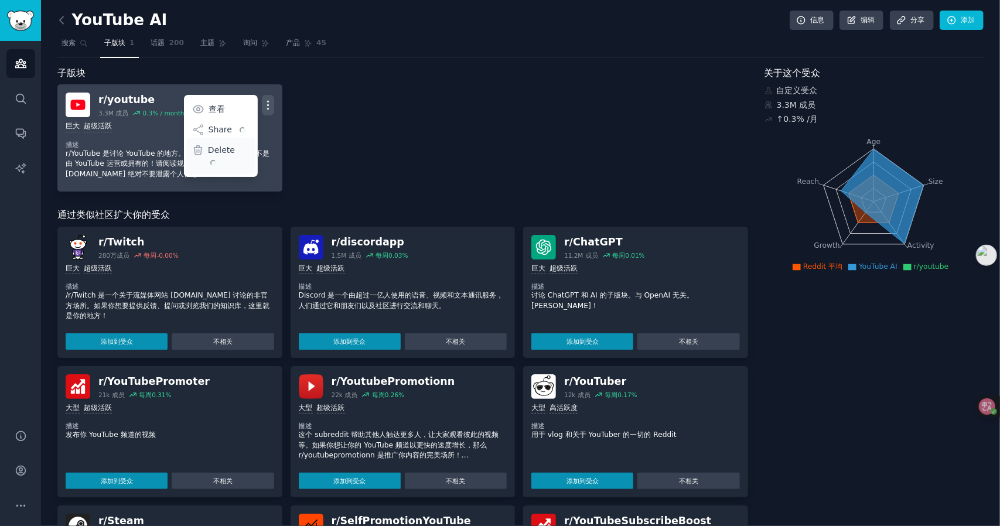
click at [221, 146] on p "Delete" at bounding box center [229, 156] width 42 height 25
click at [223, 148] on font "删除" at bounding box center [217, 149] width 16 height 9
click at [203, 151] on icon at bounding box center [198, 150] width 12 height 12
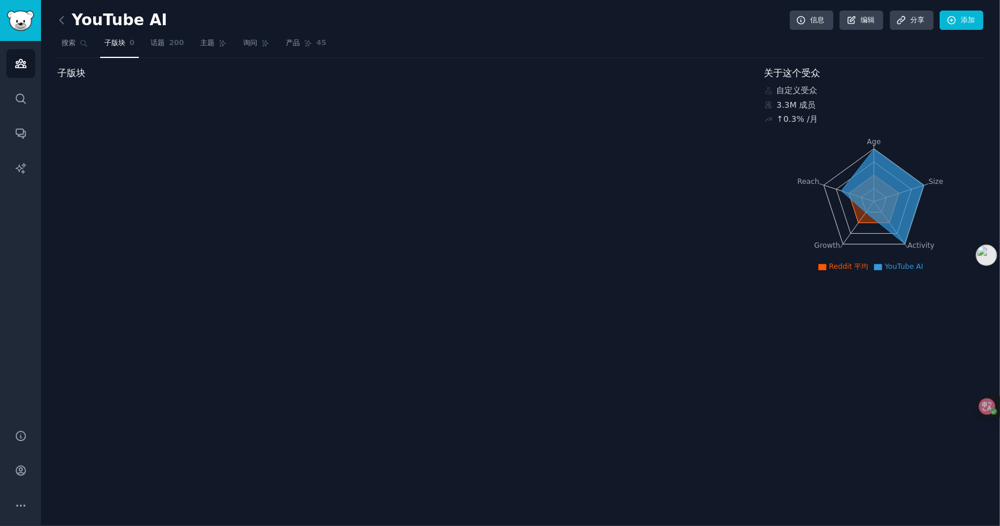
click at [55, 12] on div "YouTube AI 信息 编辑 分享 添加 搜索 子版块 0 话题 200 主题 询问 产品 45 子版块 关于这个受众 自定义受众 3.3M 成员 ↑0.…" at bounding box center [520, 263] width 959 height 526
click at [62, 19] on icon at bounding box center [62, 20] width 12 height 12
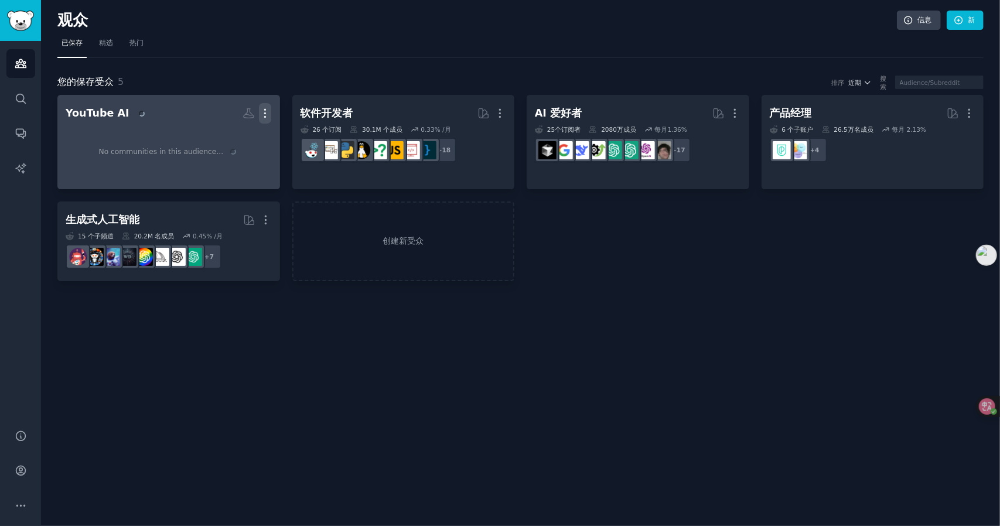
click at [266, 113] on icon "button" at bounding box center [265, 113] width 1 height 8
click at [238, 153] on font "删除" at bounding box center [239, 156] width 8 height 22
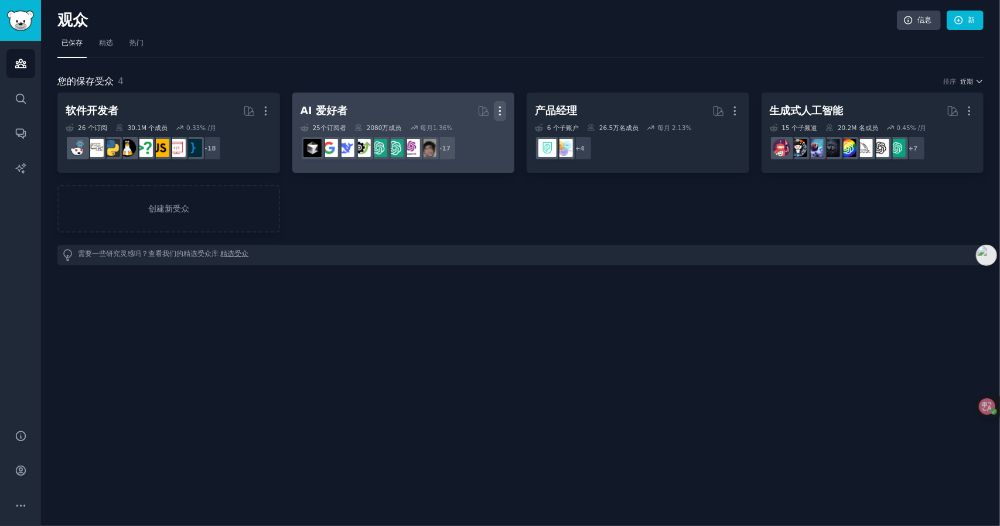
click at [500, 110] on icon "button" at bounding box center [500, 111] width 1 height 8
click at [468, 155] on div "删除" at bounding box center [469, 154] width 37 height 37
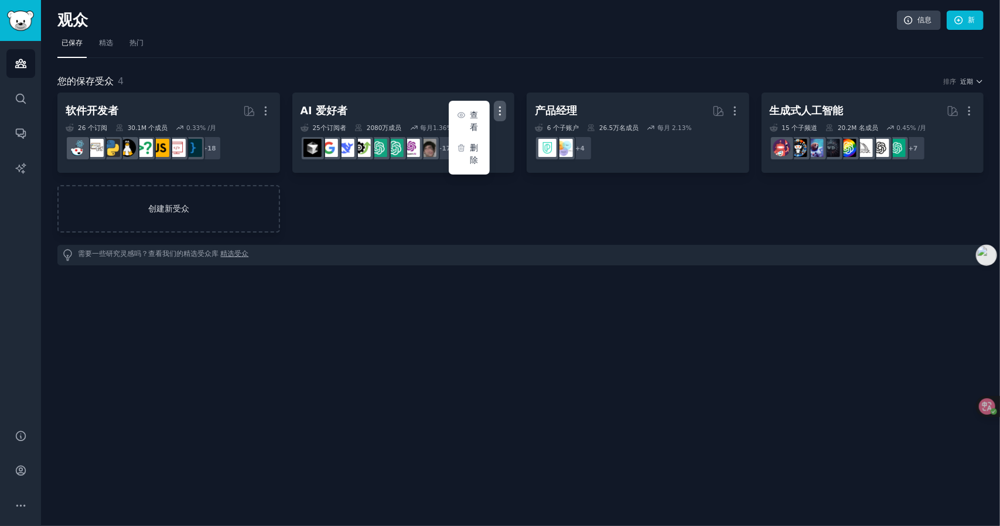
click at [206, 209] on font "创建新受众" at bounding box center [169, 209] width 220 height 12
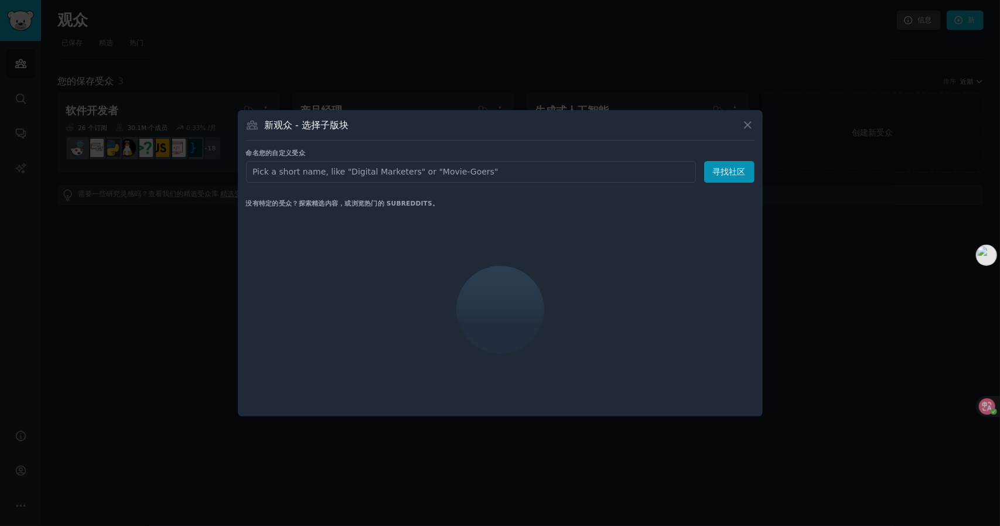
click at [376, 169] on input "text" at bounding box center [471, 172] width 450 height 22
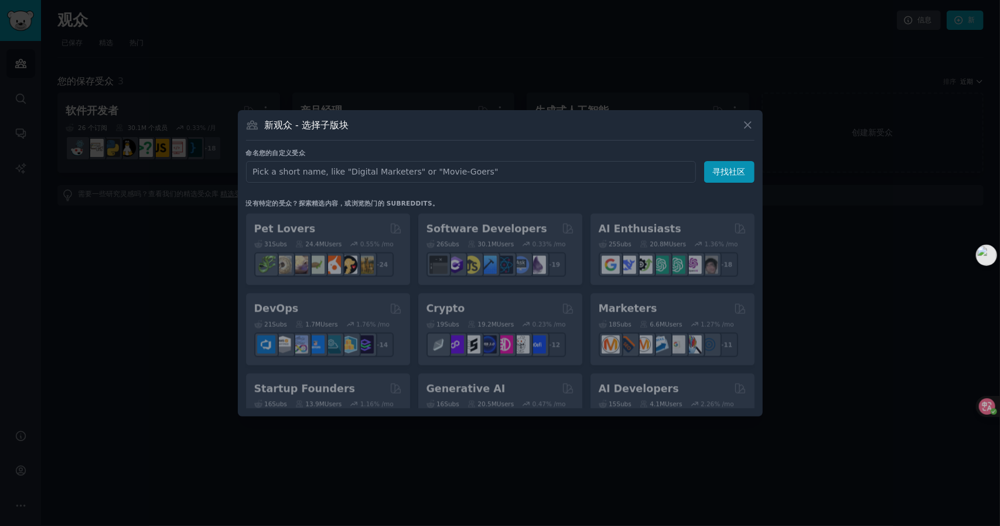
click at [376, 169] on input "text" at bounding box center [471, 172] width 450 height 22
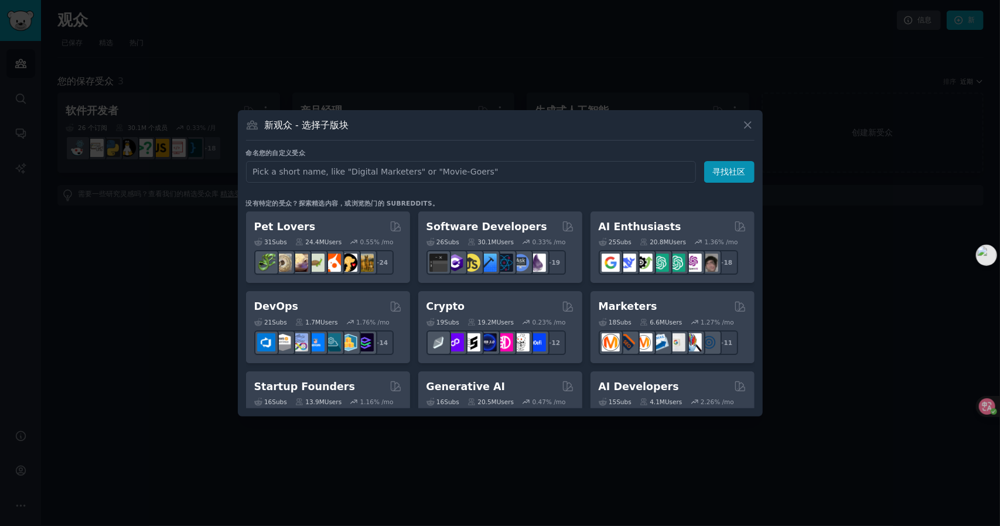
click at [350, 173] on input "text" at bounding box center [471, 172] width 450 height 22
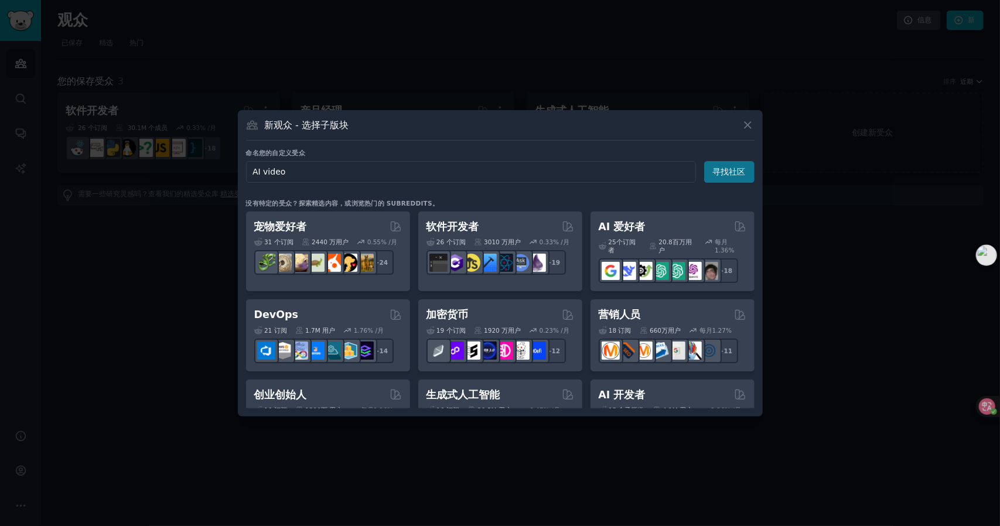
type input "AI video"
click at [741, 173] on font "寻找社区" at bounding box center [729, 171] width 33 height 9
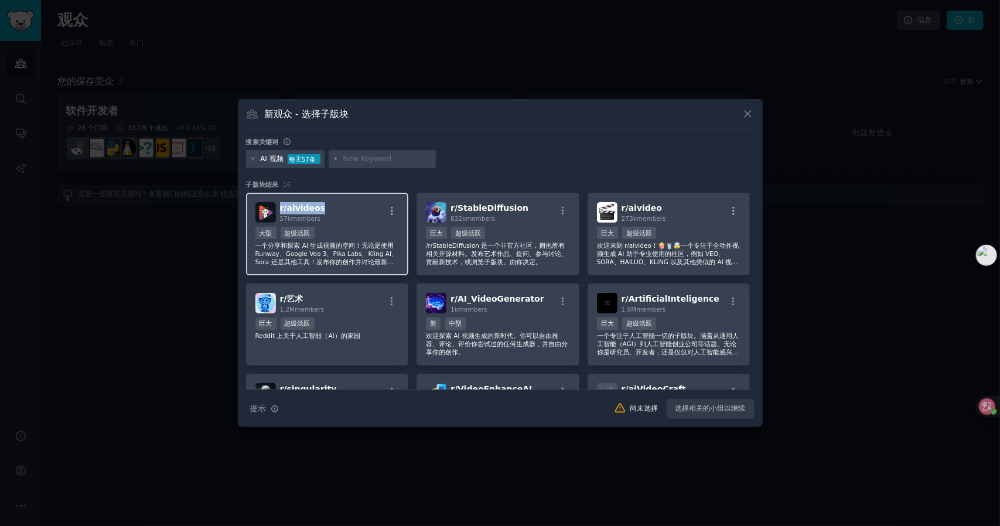
drag, startPoint x: 318, startPoint y: 203, endPoint x: 287, endPoint y: 203, distance: 30.5
click at [280, 203] on div "r/ aivideos 57k members" at bounding box center [327, 212] width 144 height 21
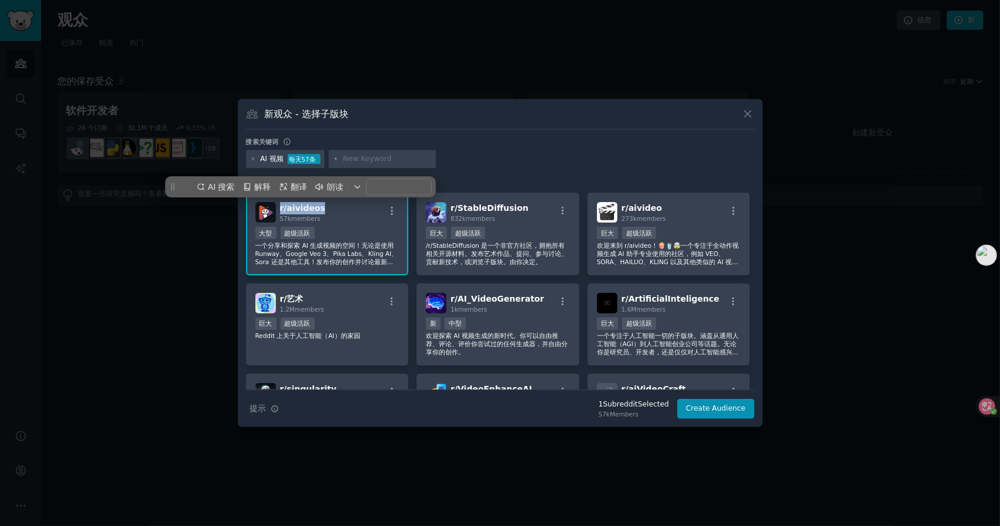
copy span "r/ aivideos"
click at [746, 113] on icon at bounding box center [748, 114] width 6 height 6
